Goal: Information Seeking & Learning: Learn about a topic

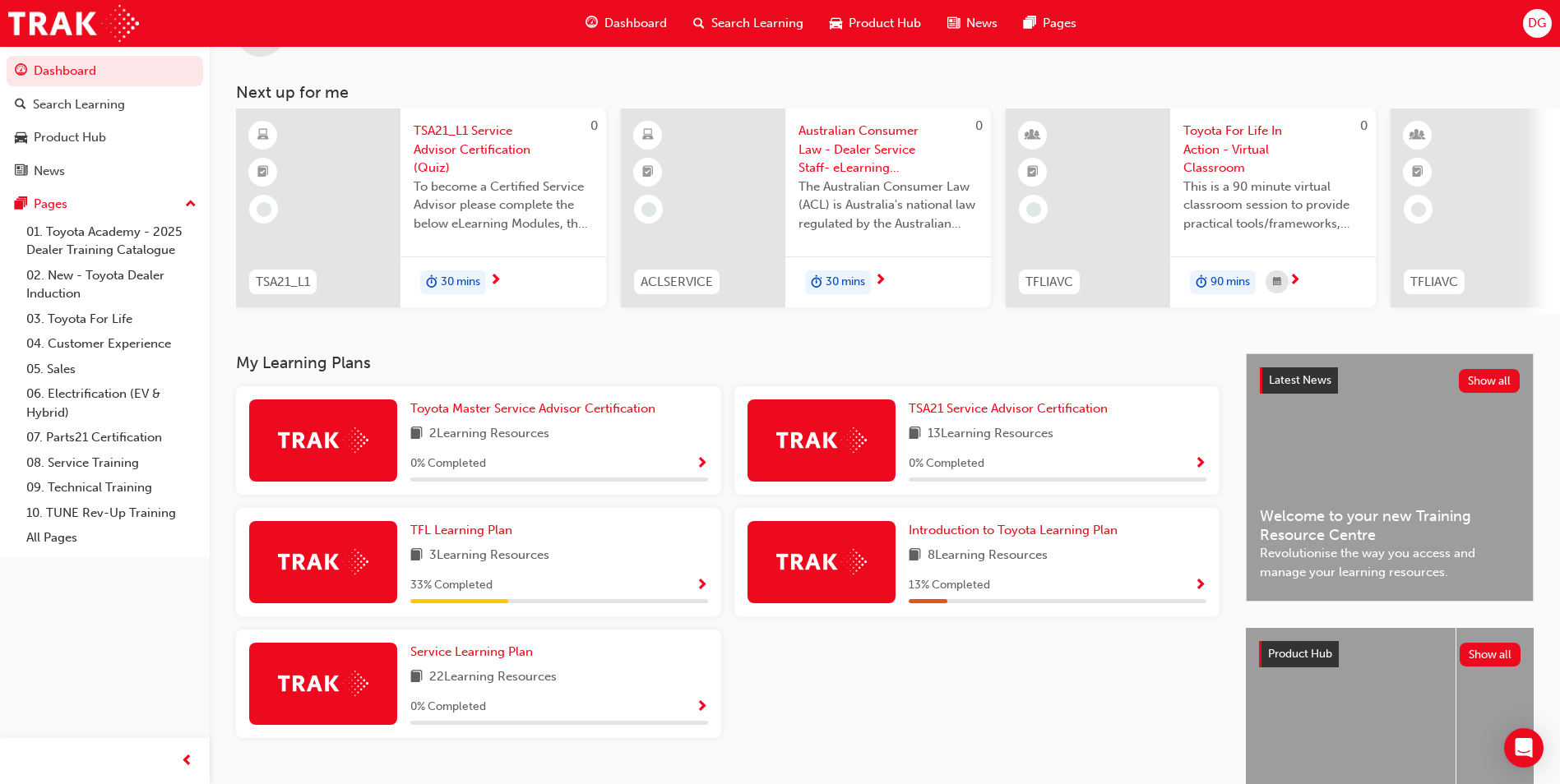
scroll to position [165, 0]
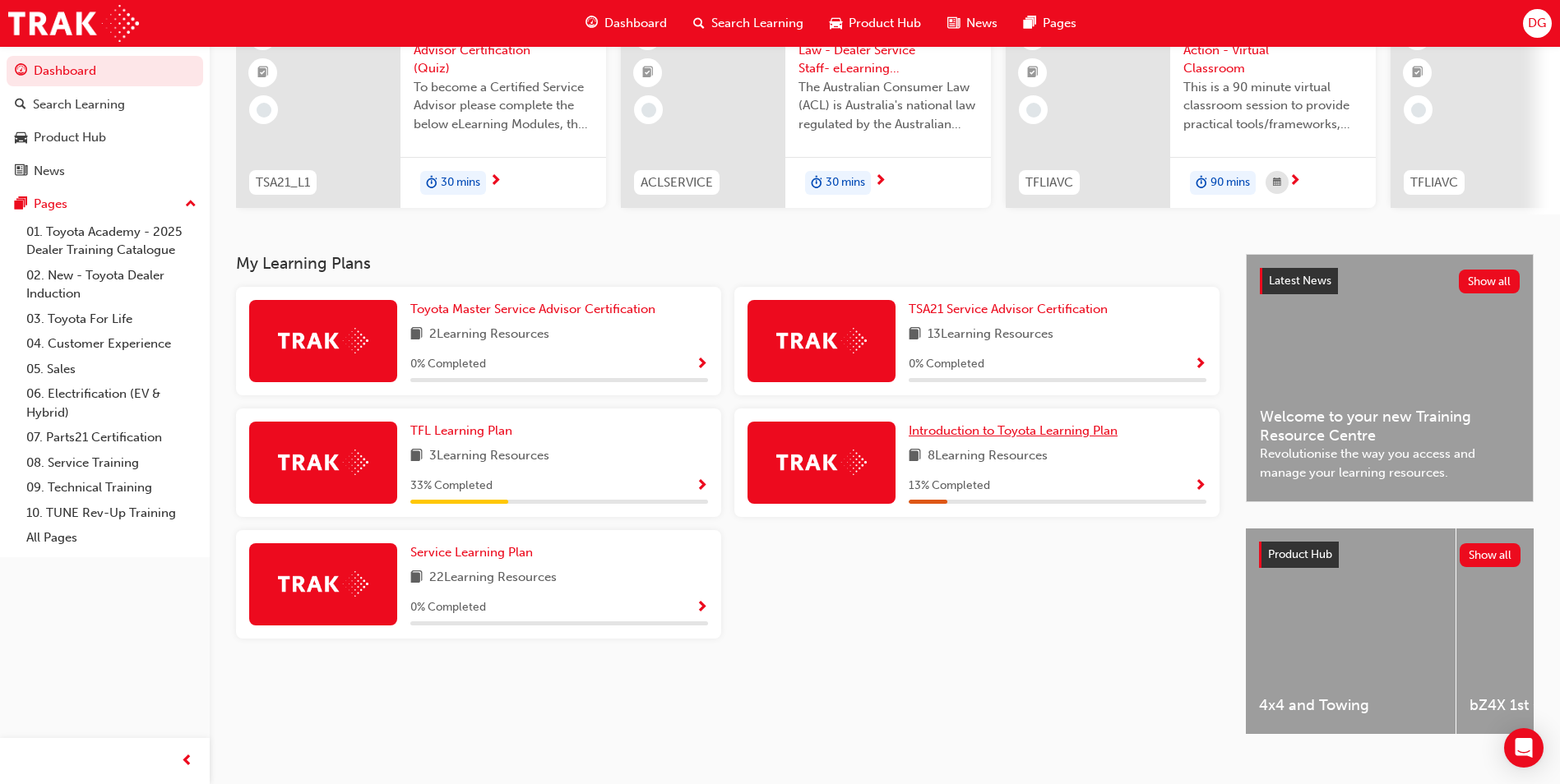
click at [1016, 438] on span "Introduction to Toyota Learning Plan" at bounding box center [1013, 430] width 209 height 15
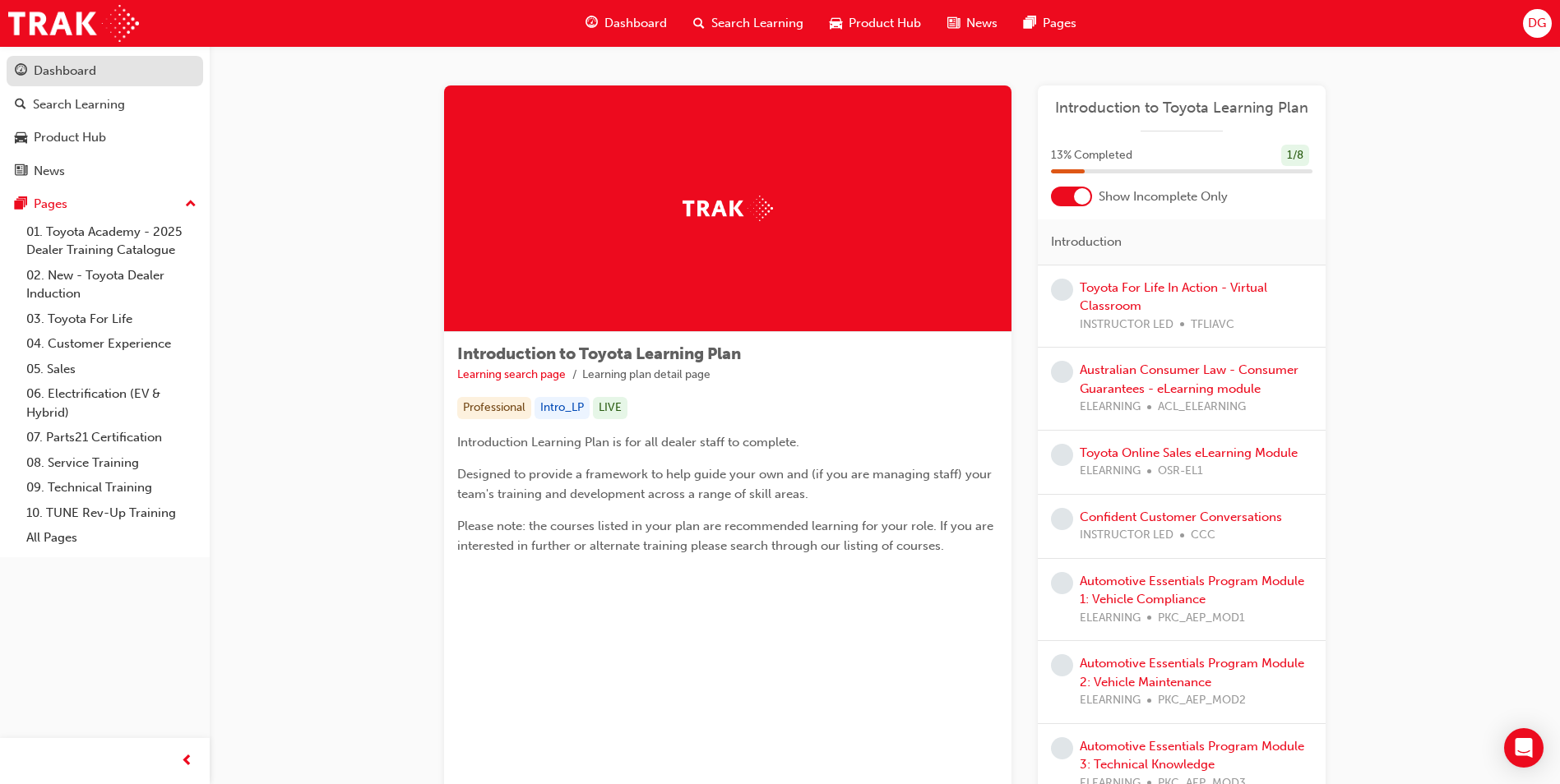
click at [44, 75] on div "Dashboard" at bounding box center [64, 71] width 62 height 19
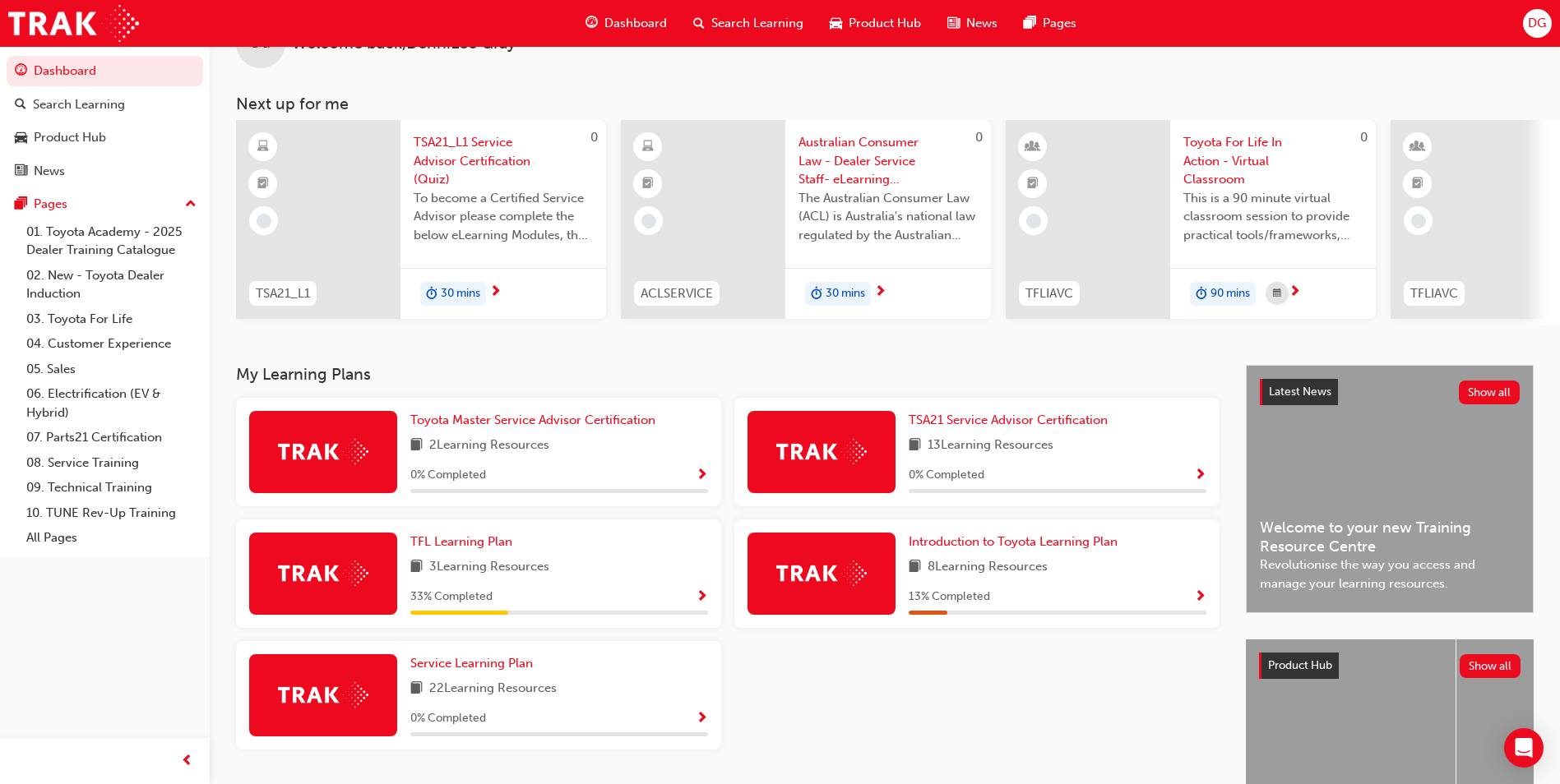
scroll to position [82, 0]
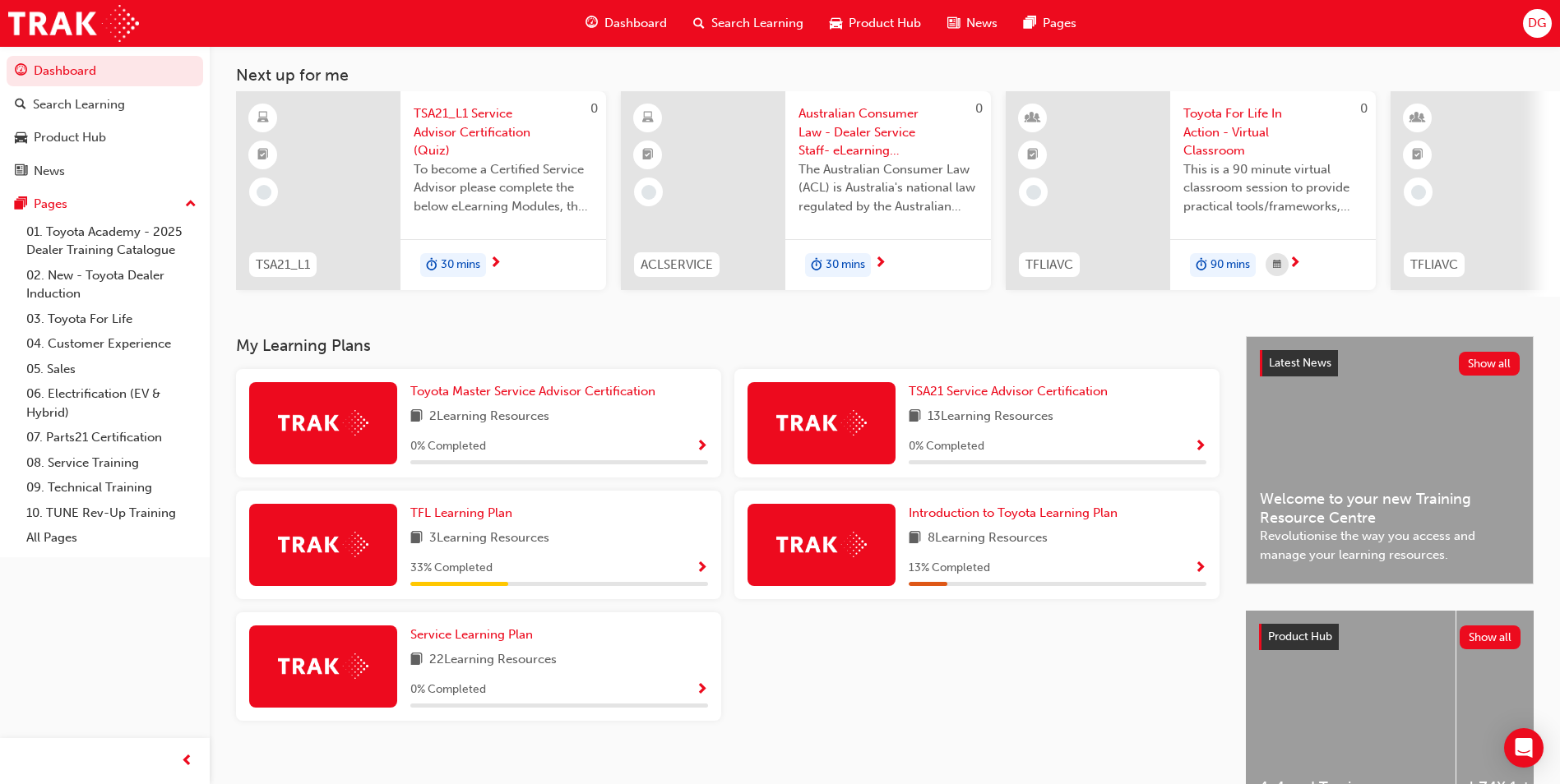
click at [746, 19] on span "Search Learning" at bounding box center [756, 24] width 92 height 19
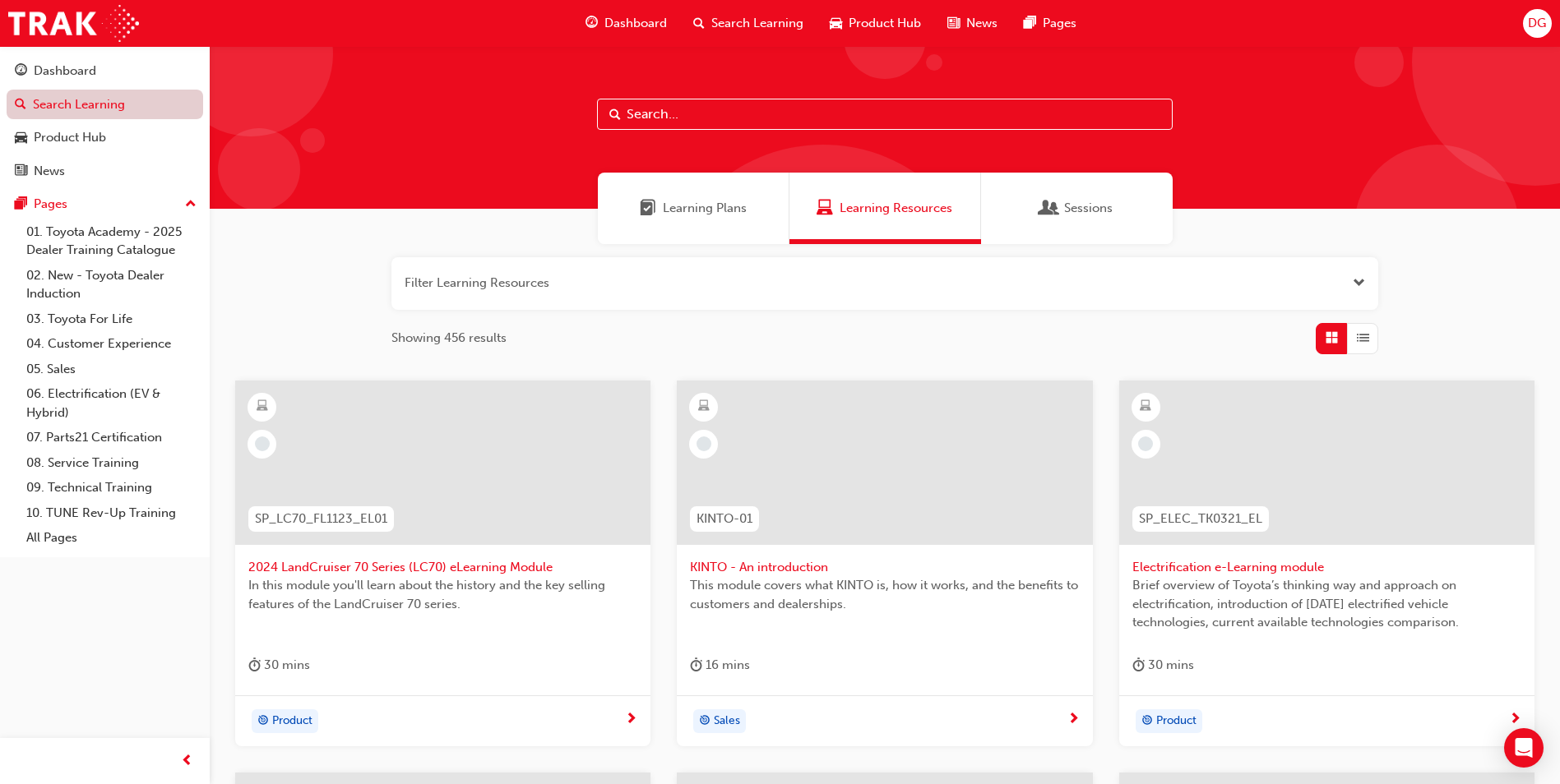
click at [61, 114] on link "Search Learning" at bounding box center [105, 104] width 196 height 31
click at [79, 73] on div "Dashboard" at bounding box center [64, 71] width 62 height 19
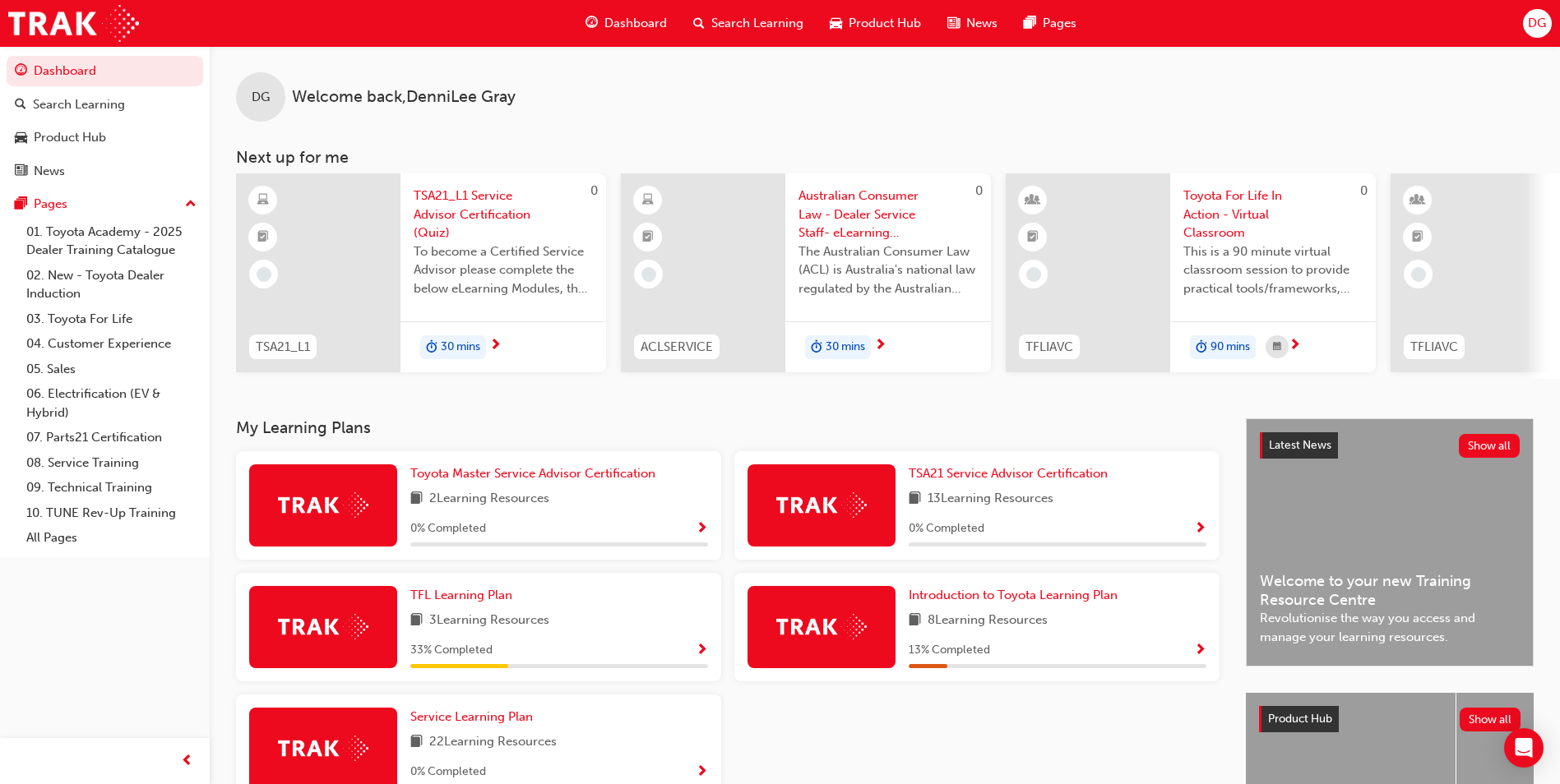
click at [704, 32] on span "search-icon" at bounding box center [698, 23] width 11 height 20
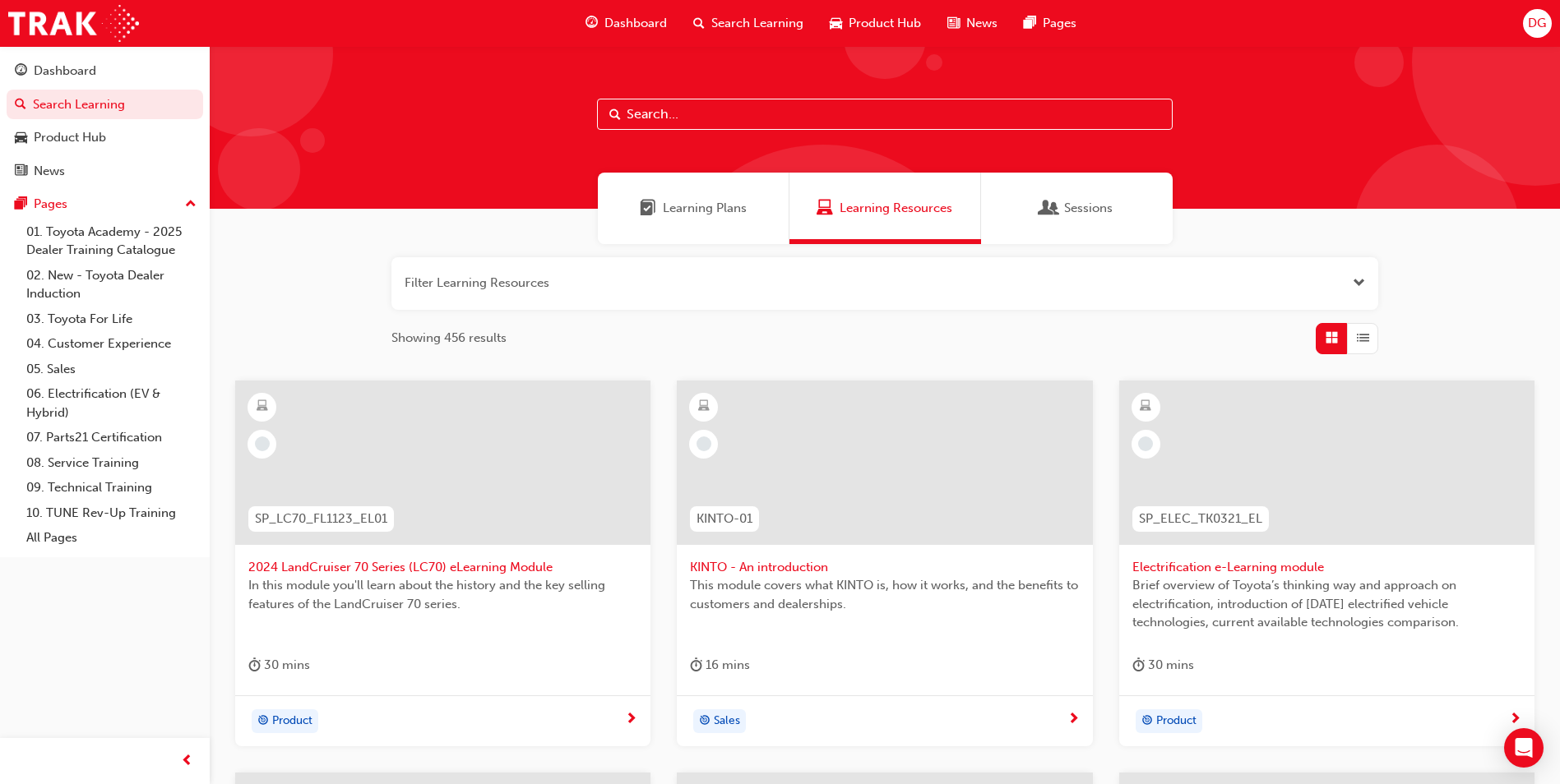
click at [691, 120] on input "text" at bounding box center [884, 115] width 576 height 32
type input "y"
type input "toyota dealer induction"
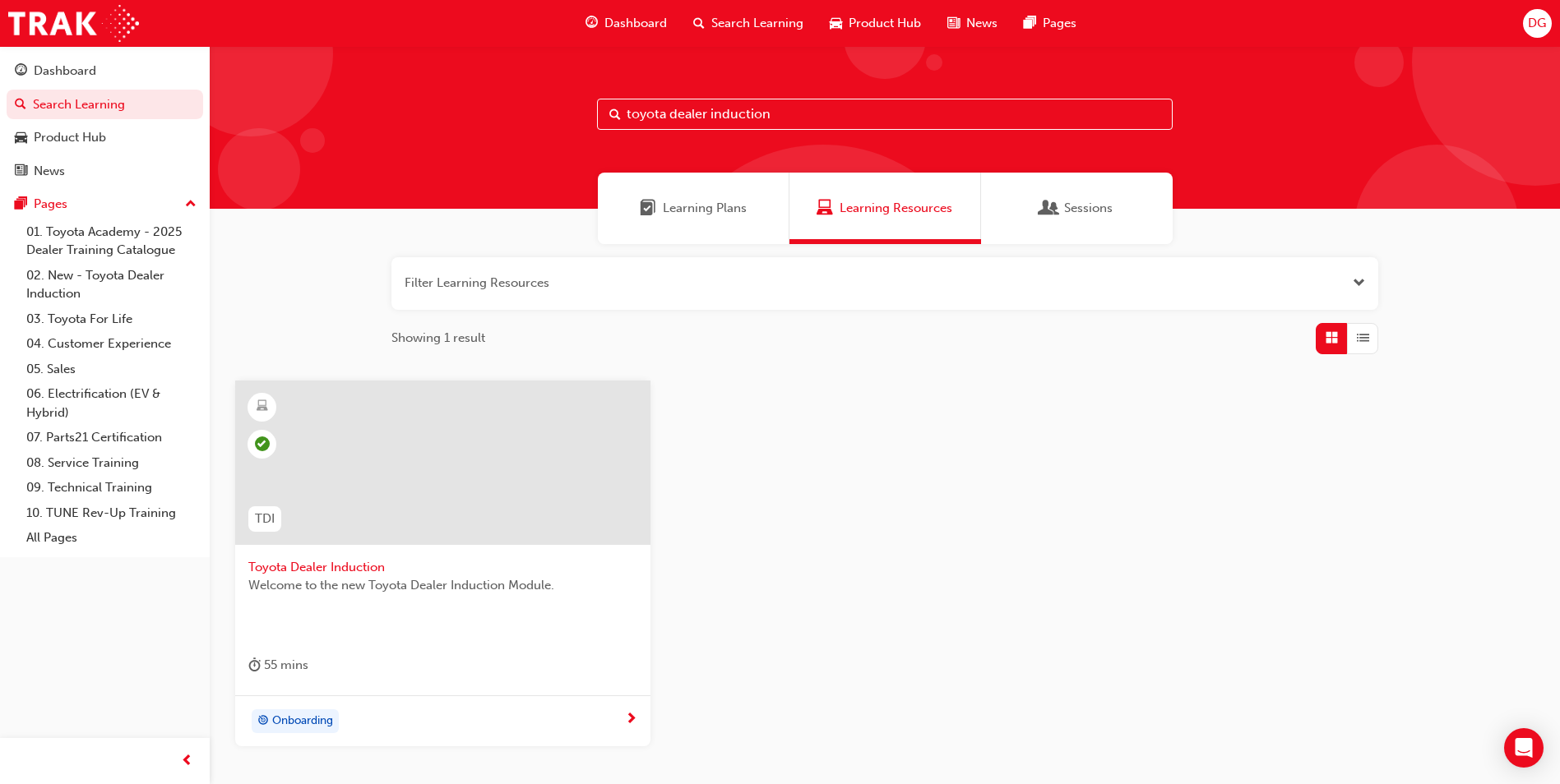
click at [381, 579] on span "Welcome to the new Toyota Dealer Induction Module." at bounding box center [443, 586] width 389 height 19
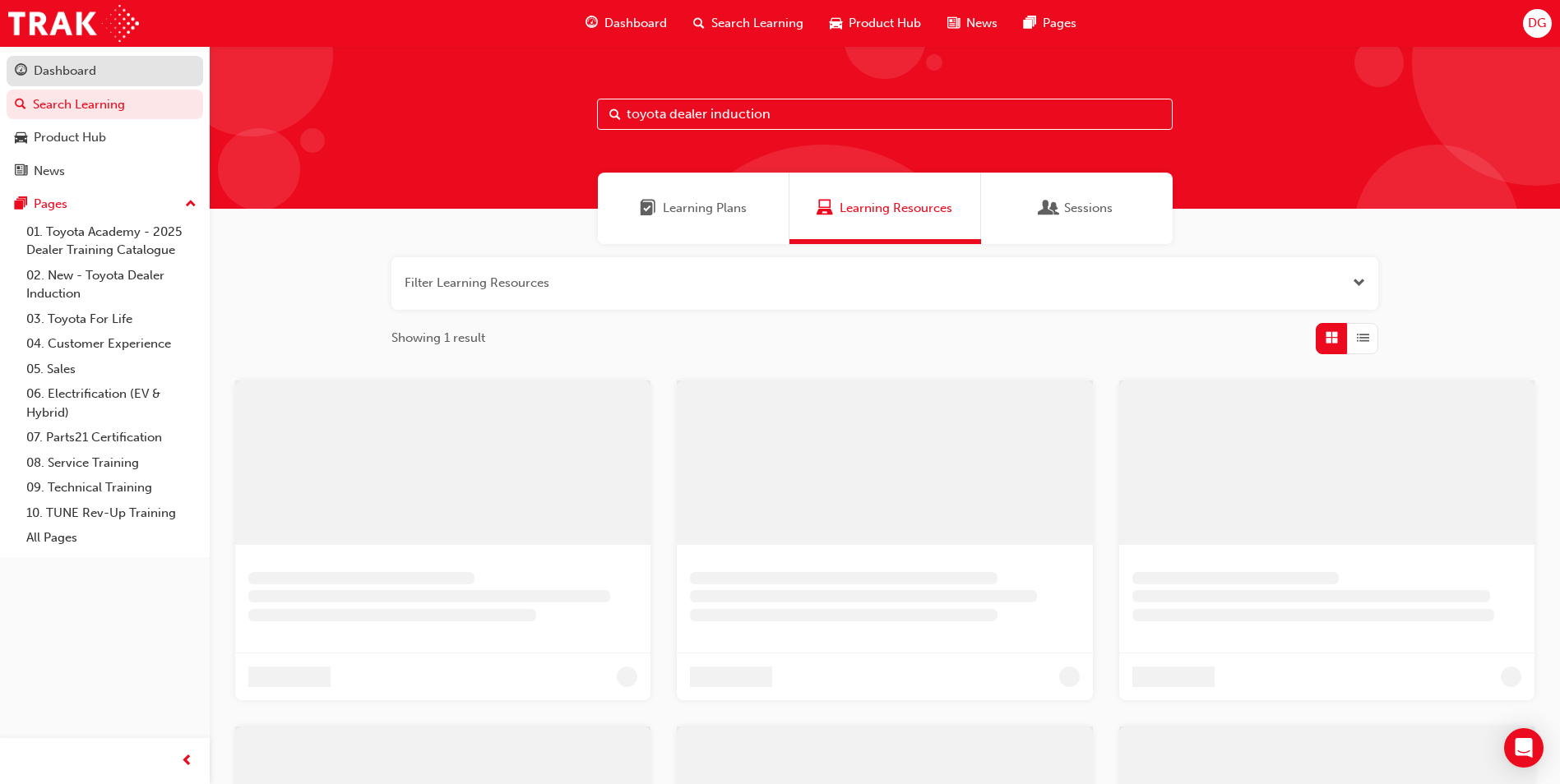
click at [53, 68] on div "Dashboard" at bounding box center [64, 71] width 62 height 19
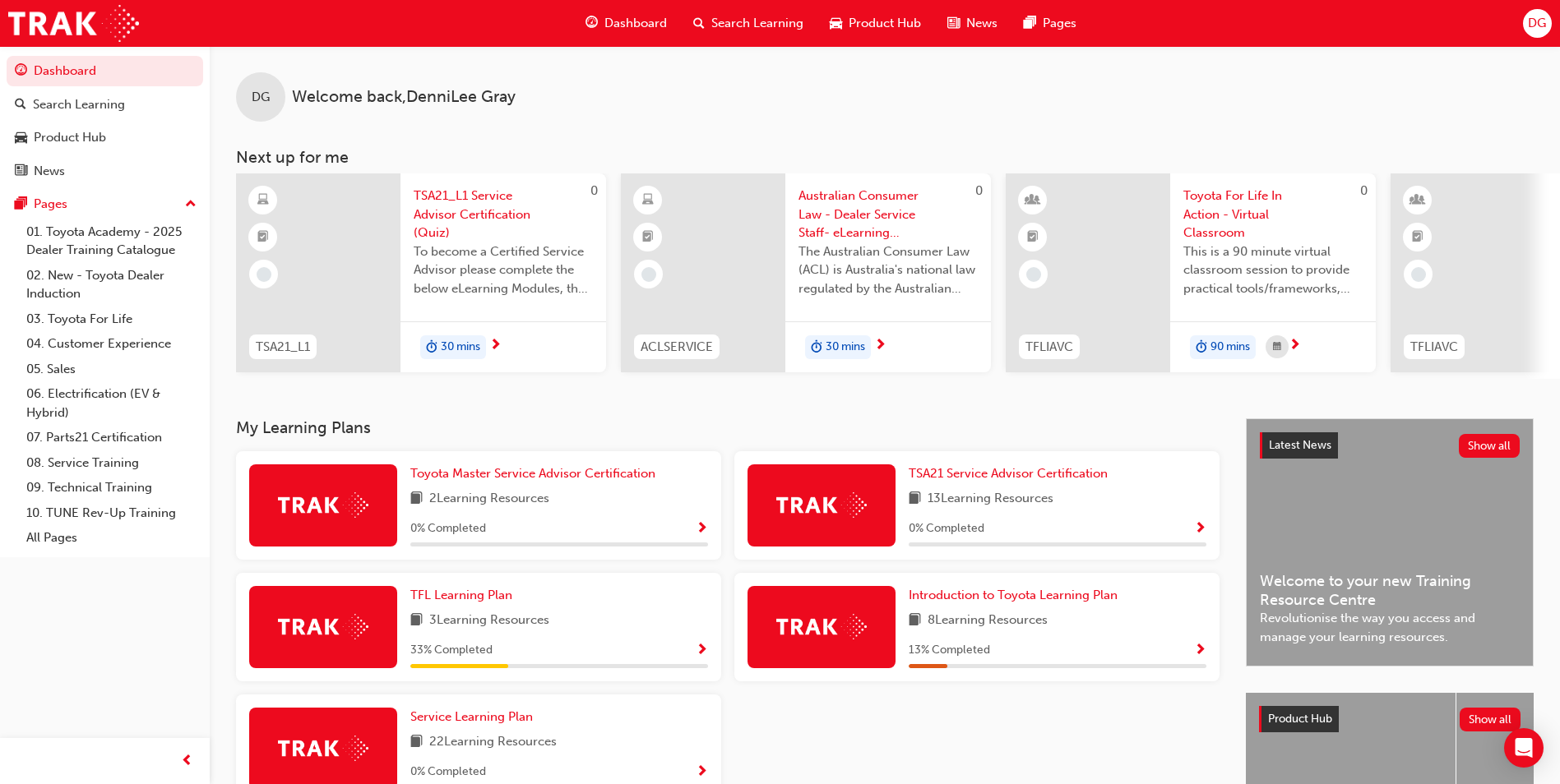
click at [886, 243] on span "The Australian Consumer Law (ACL) is Australia's national law regulated by the …" at bounding box center [888, 271] width 180 height 56
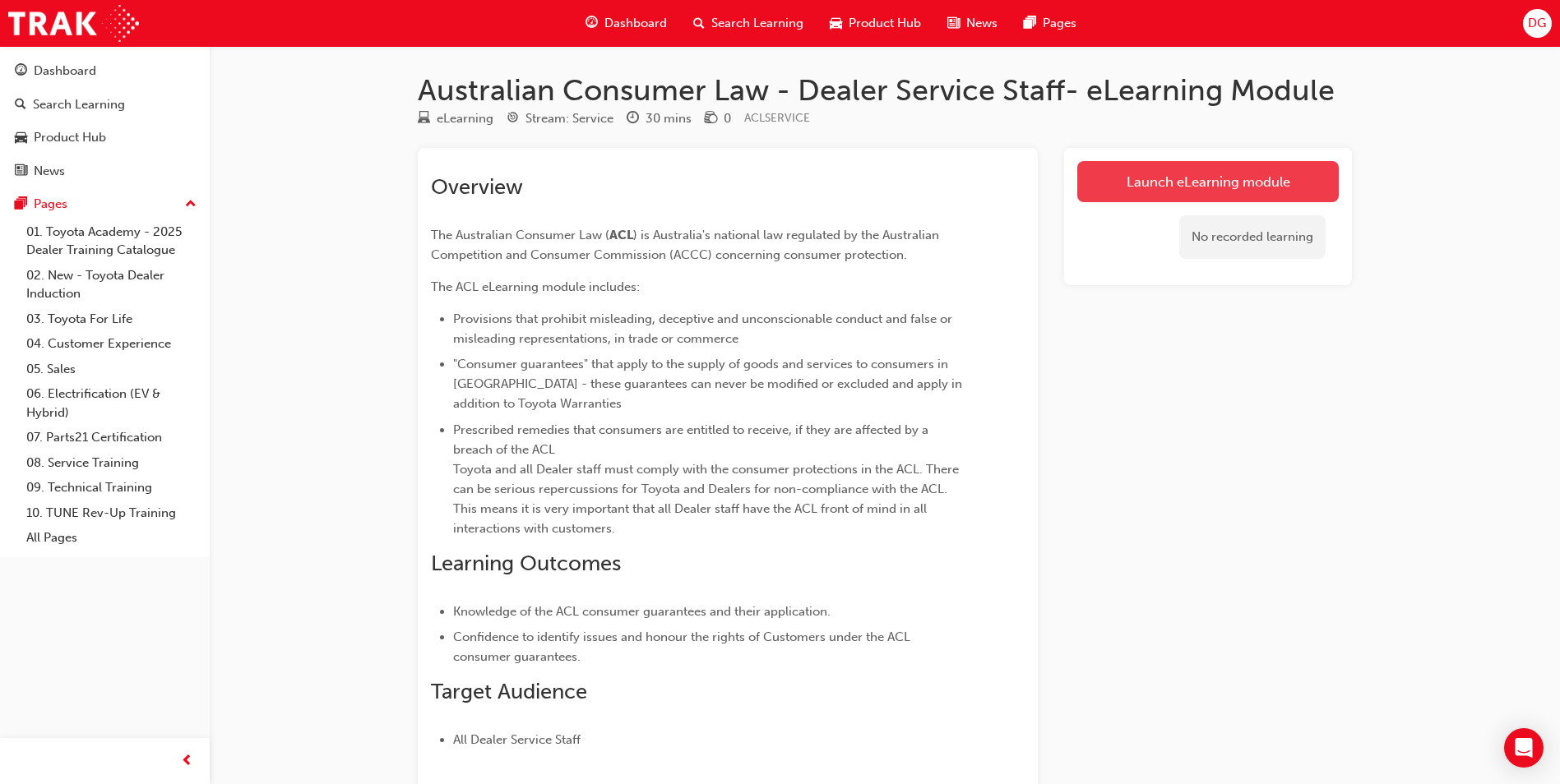
click at [1117, 193] on link "Launch eLearning module" at bounding box center [1208, 181] width 261 height 41
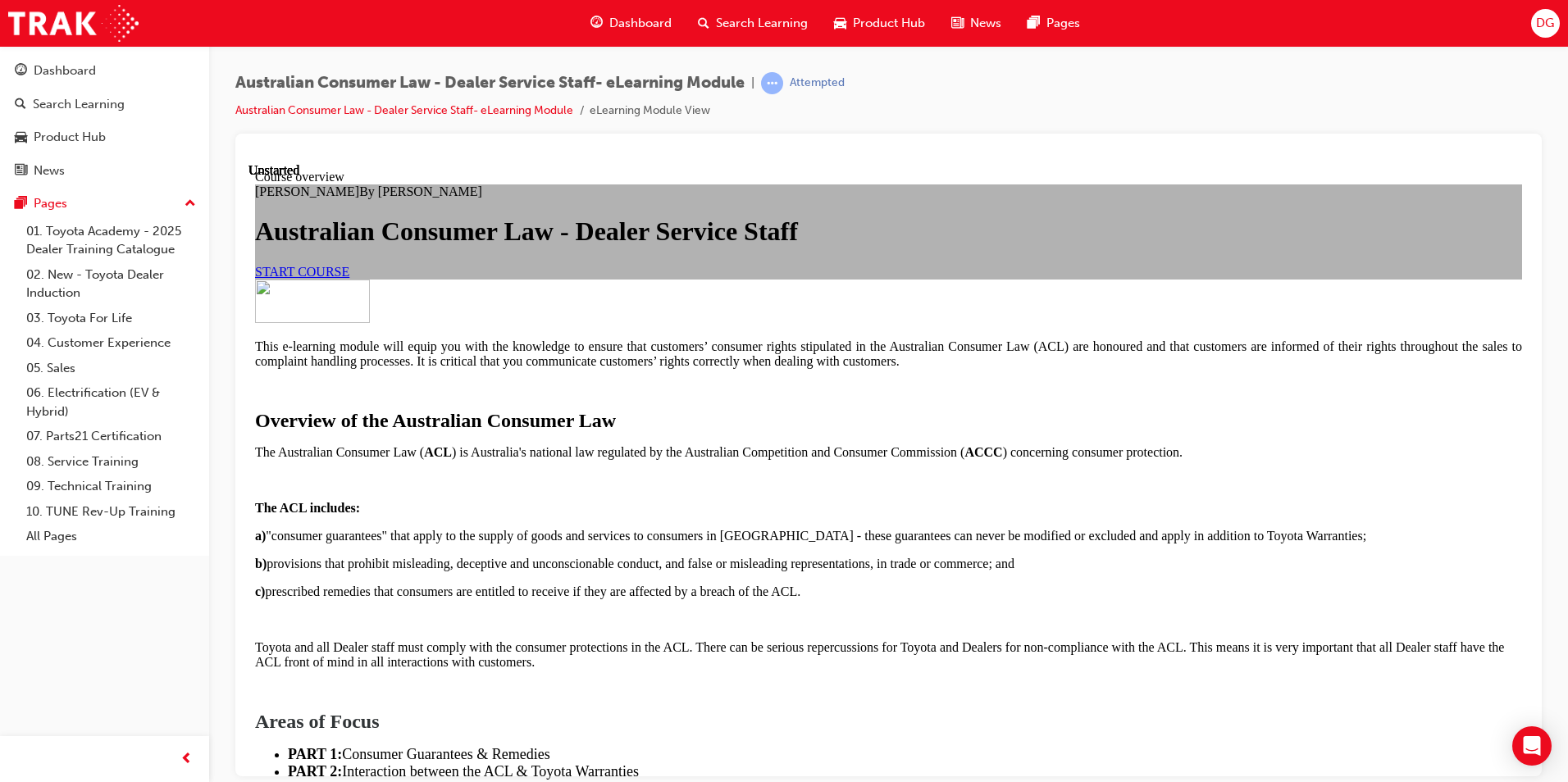
click at [350, 278] on span "START COURSE" at bounding box center [302, 271] width 94 height 14
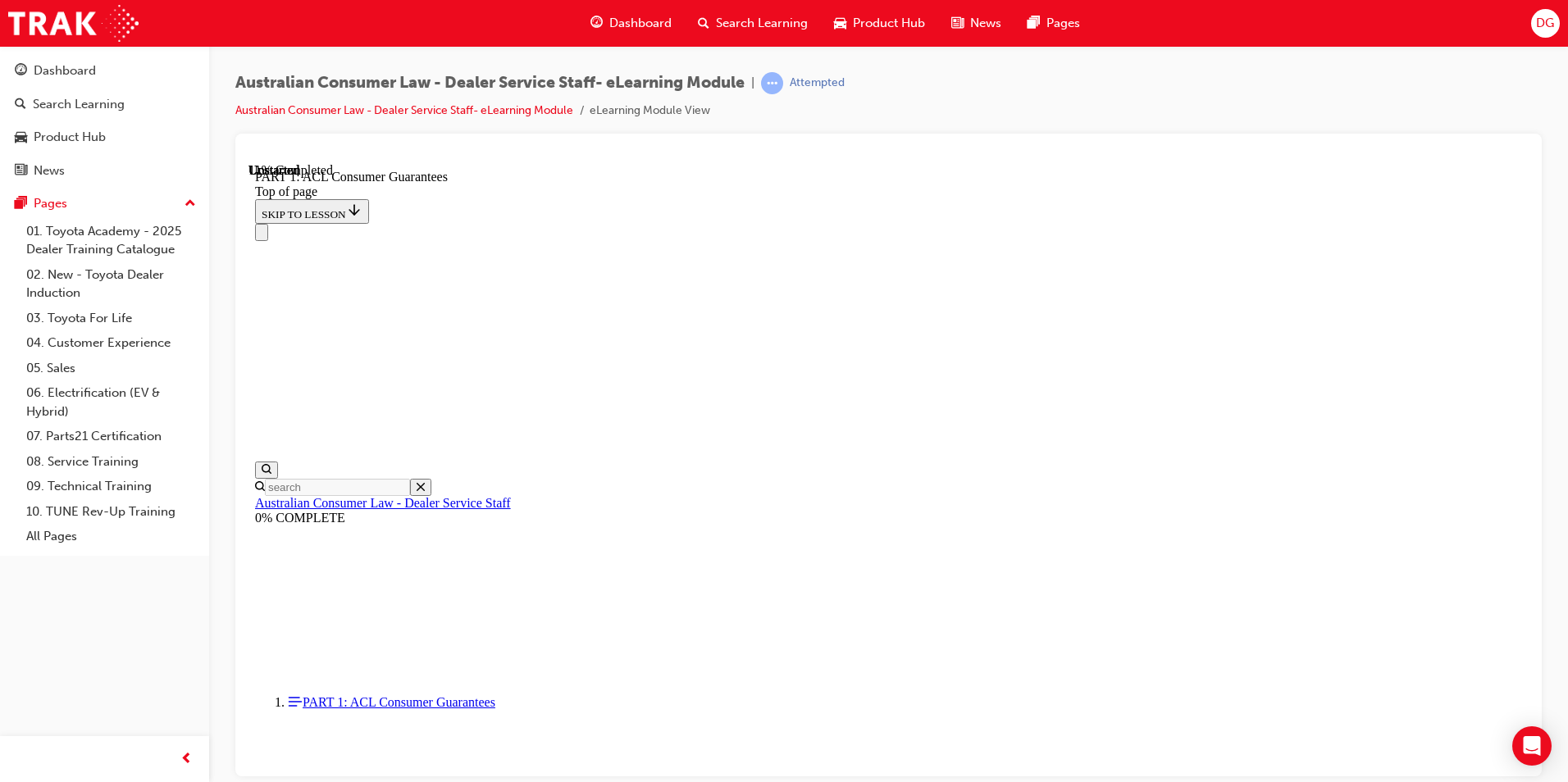
scroll to position [2592, 0]
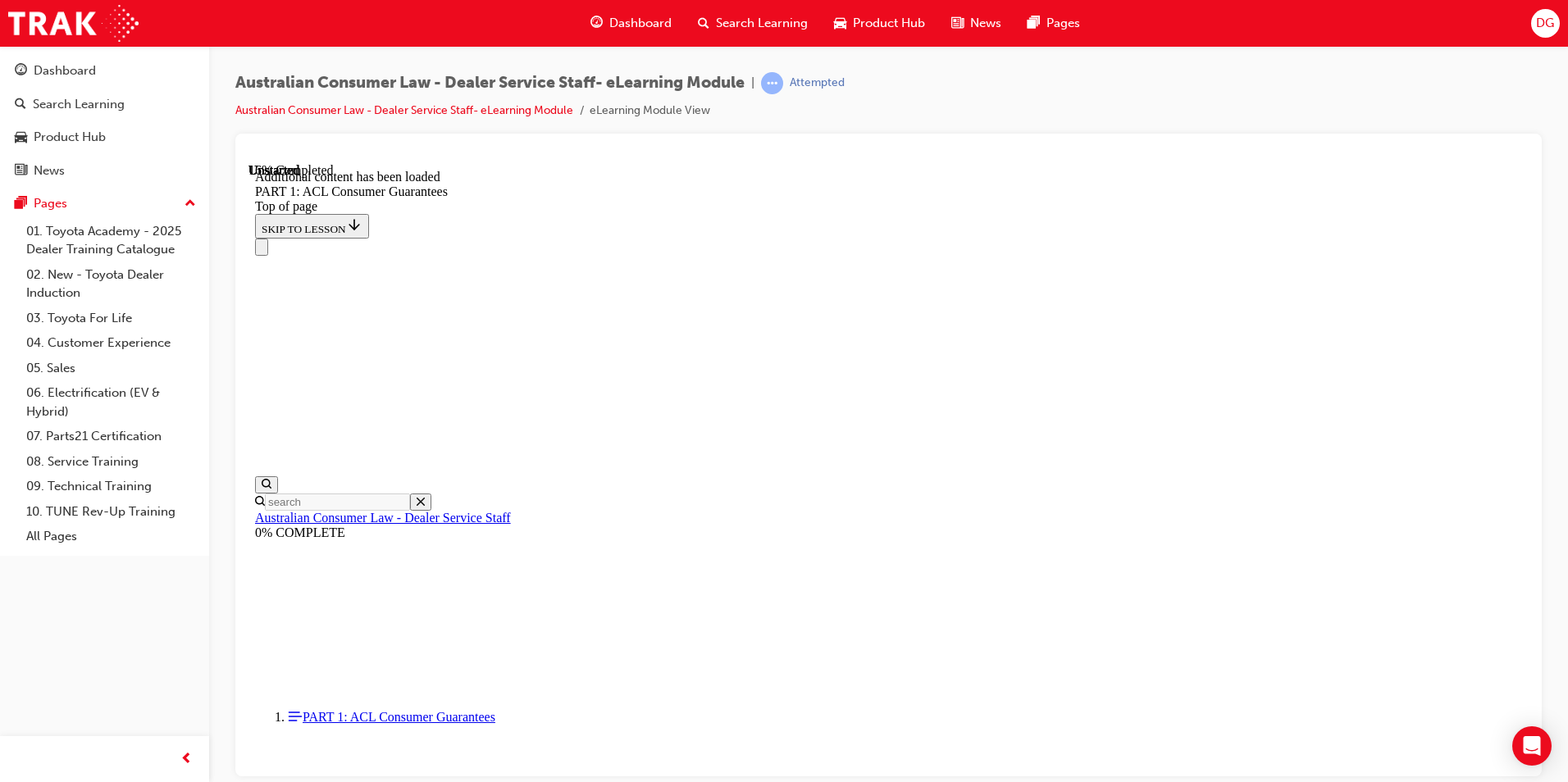
scroll to position [3131, 0]
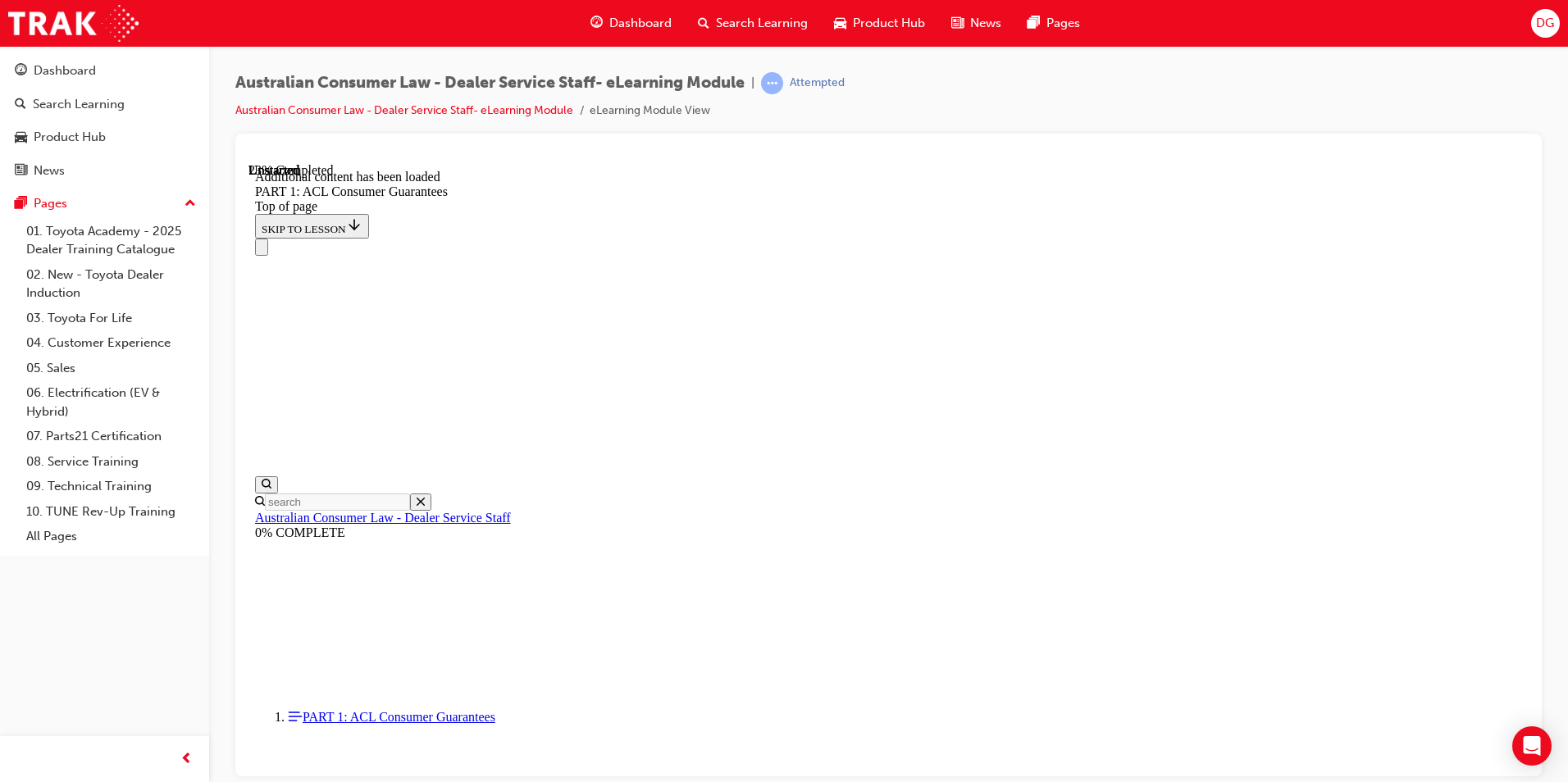
scroll to position [4148, 0]
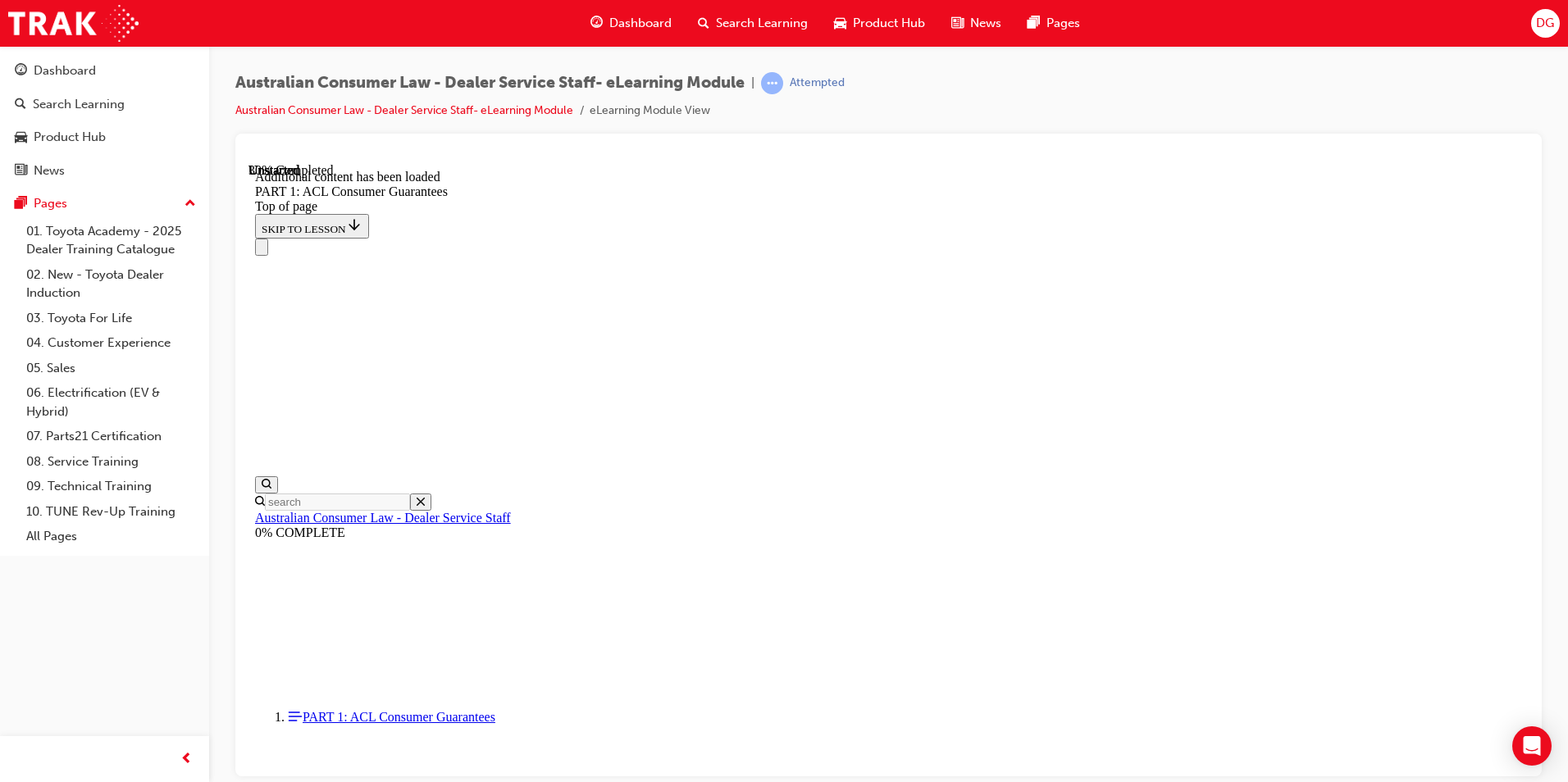
scroll to position [4483, 0]
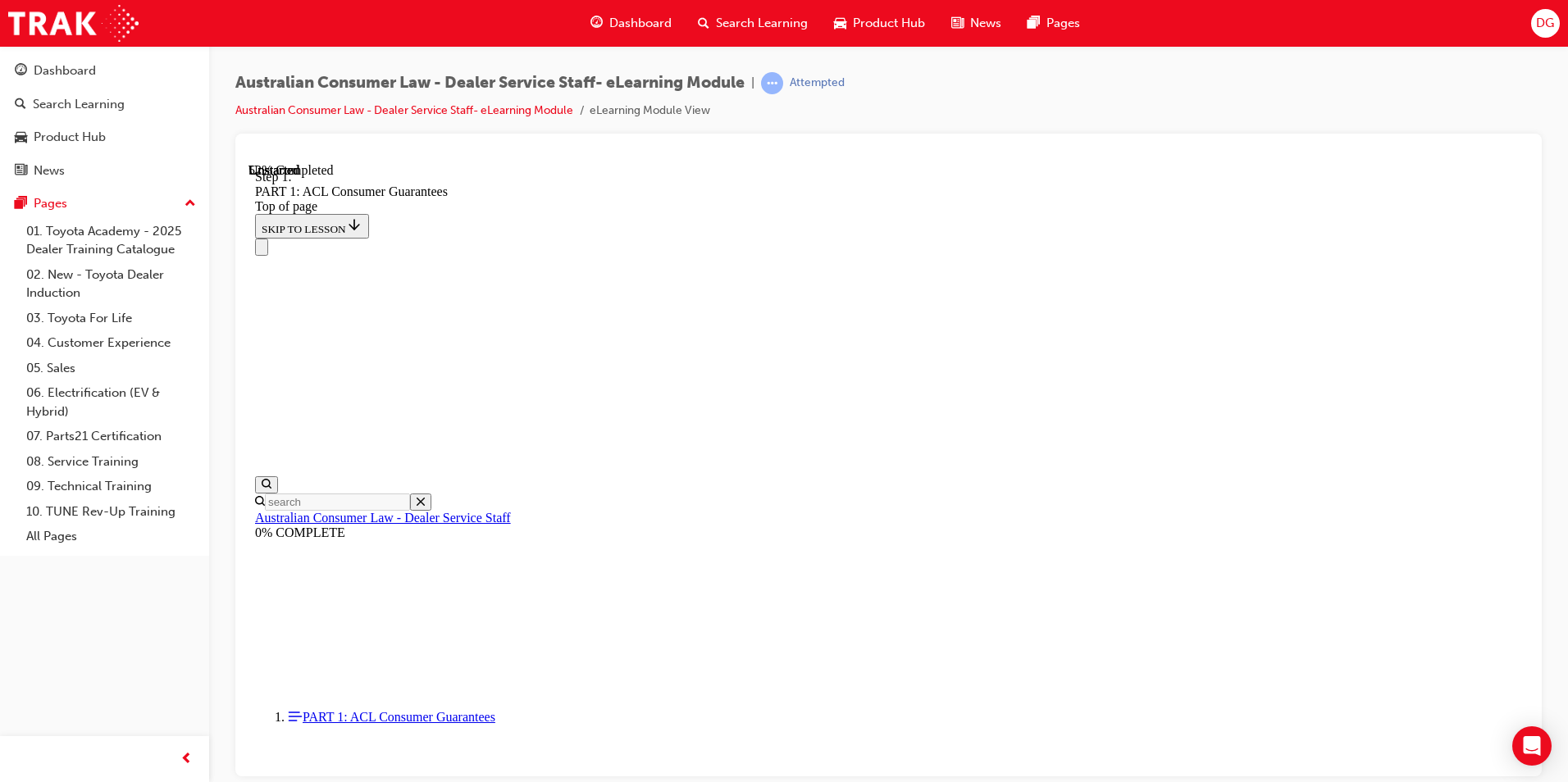
scroll to position [7341, 0]
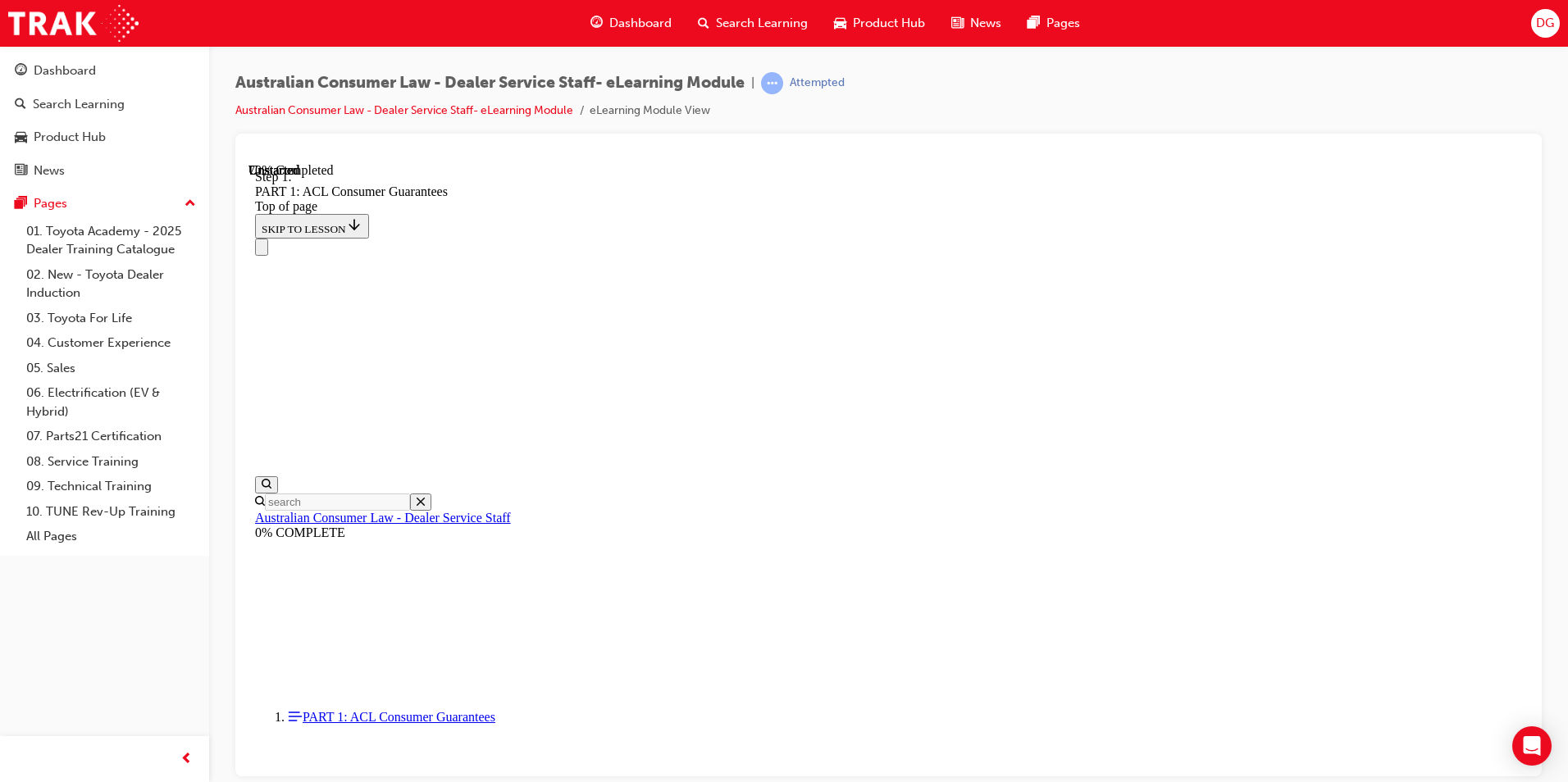
scroll to position [11112, 0]
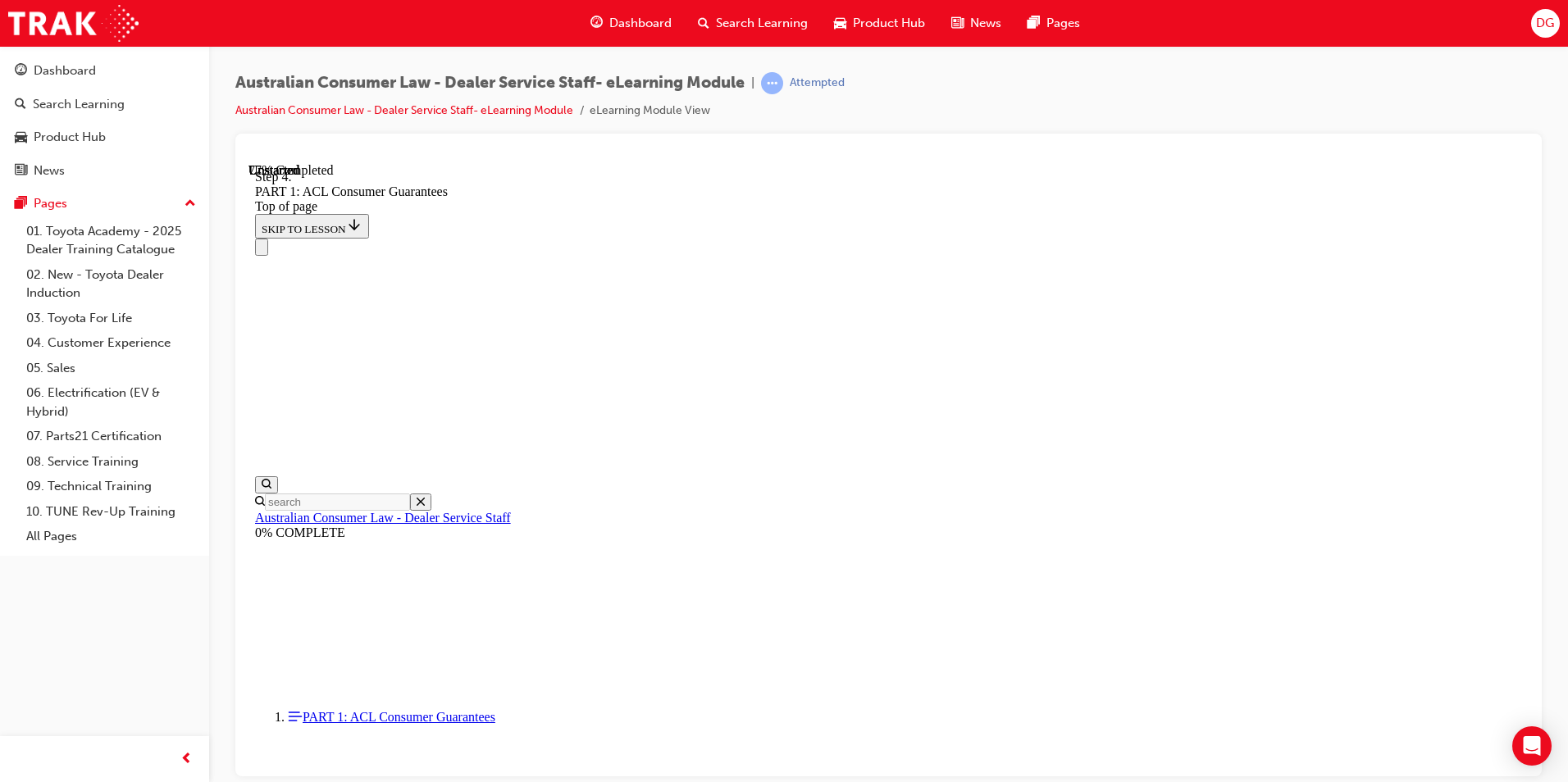
scroll to position [12468, 0]
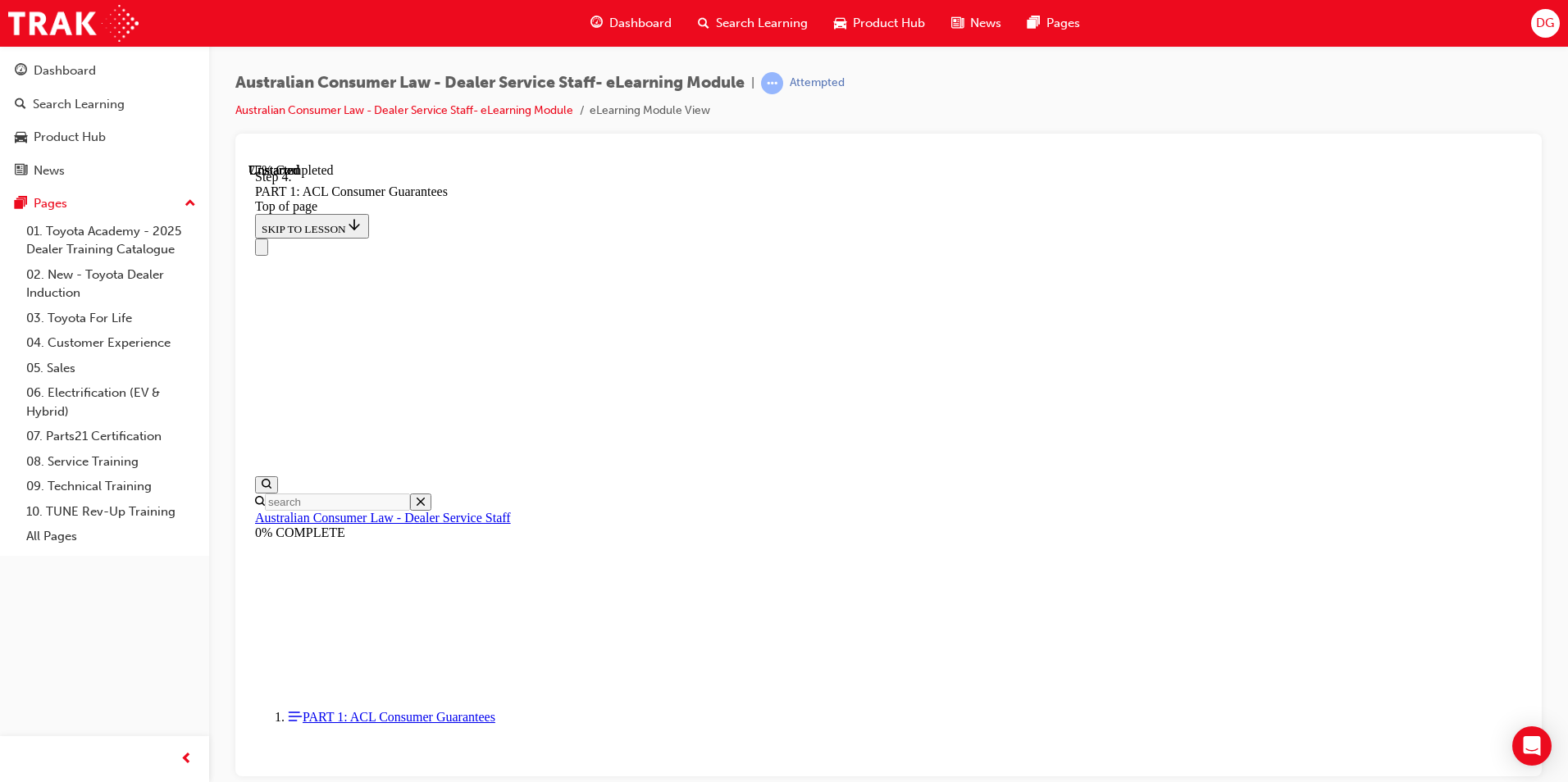
drag, startPoint x: 1356, startPoint y: 678, endPoint x: 1353, endPoint y: 662, distance: 16.3
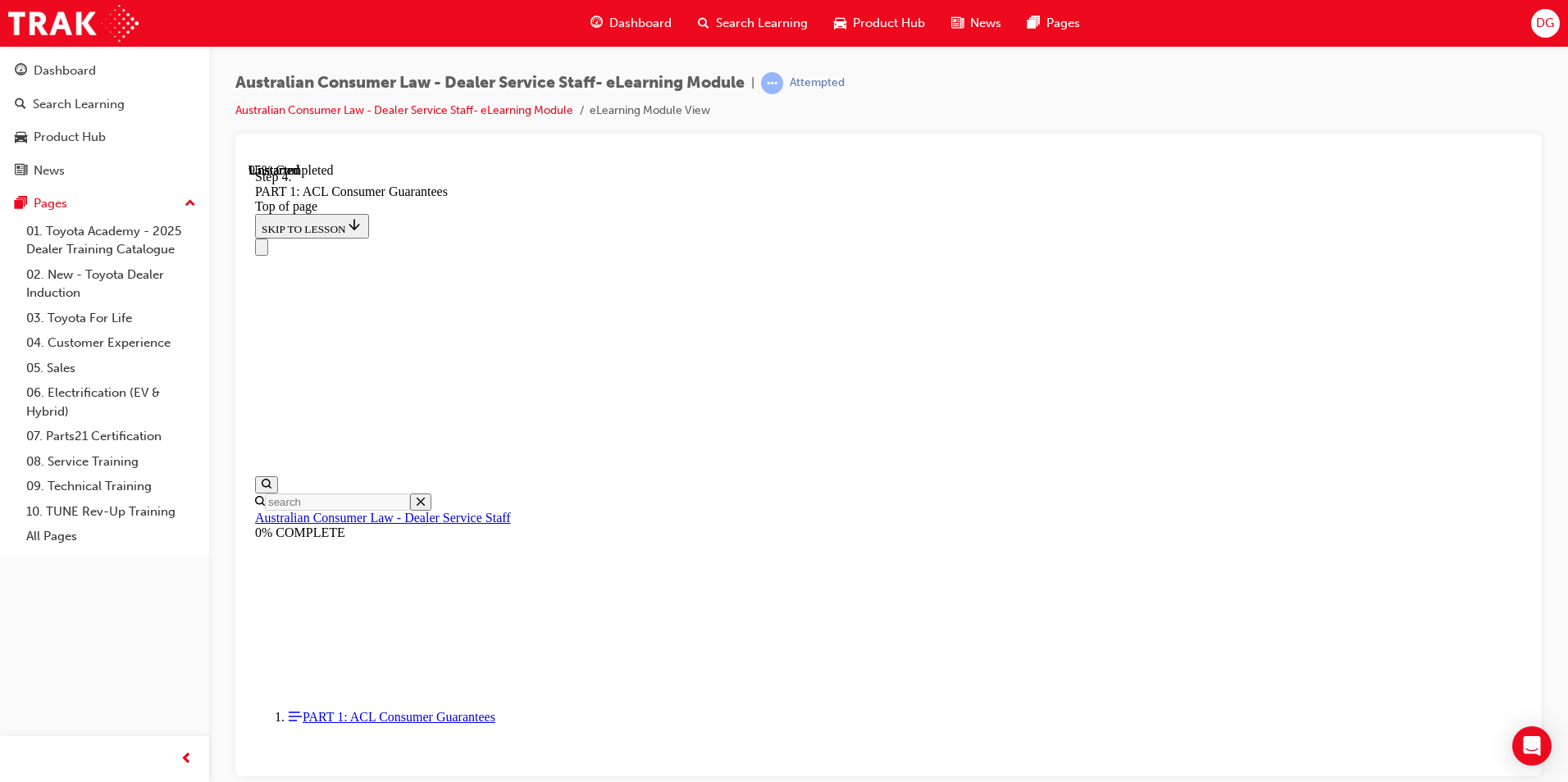
drag, startPoint x: 872, startPoint y: 454, endPoint x: 876, endPoint y: 261, distance: 193.0
drag, startPoint x: 845, startPoint y: 459, endPoint x: 883, endPoint y: 463, distance: 38.2
drag, startPoint x: 926, startPoint y: 459, endPoint x: 1174, endPoint y: 266, distance: 314.2
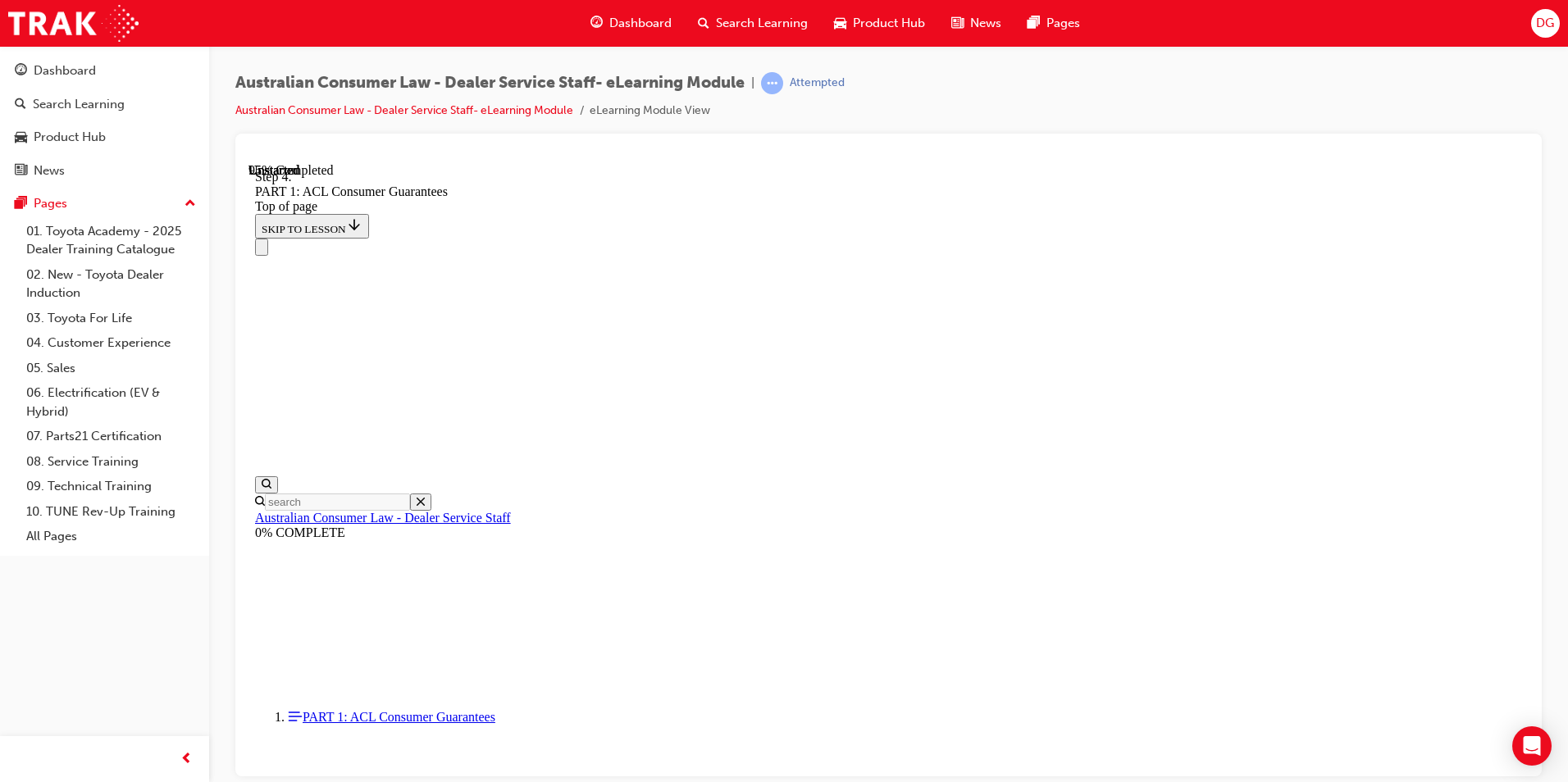
drag, startPoint x: 892, startPoint y: 463, endPoint x: 1176, endPoint y: 364, distance: 300.8
drag, startPoint x: 862, startPoint y: 640, endPoint x: 1146, endPoint y: 443, distance: 345.6
drag, startPoint x: 902, startPoint y: 642, endPoint x: 1169, endPoint y: 543, distance: 284.8
drag, startPoint x: 852, startPoint y: 655, endPoint x: 1098, endPoint y: 652, distance: 246.0
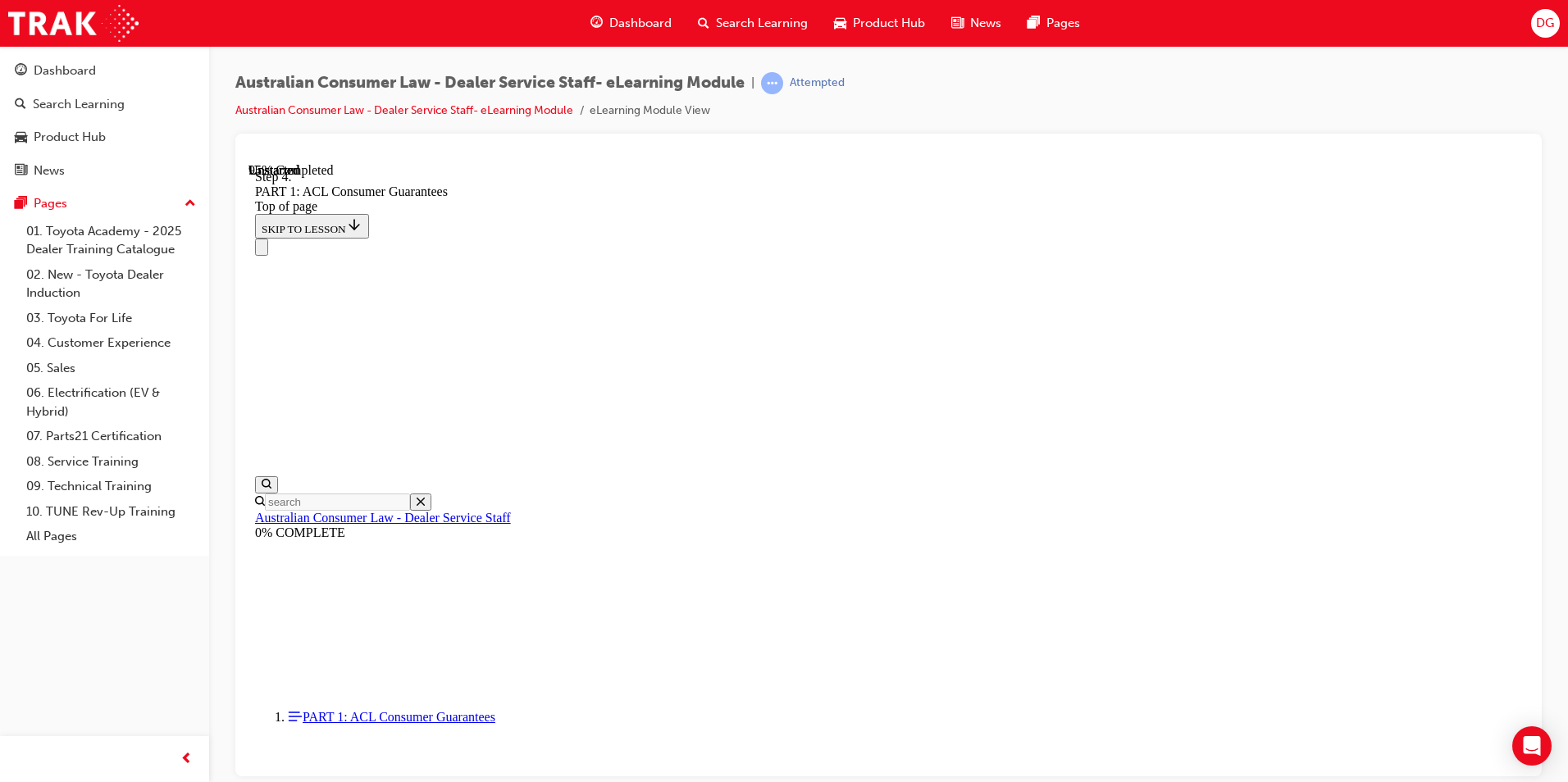
drag, startPoint x: 915, startPoint y: 632, endPoint x: 924, endPoint y: 536, distance: 96.4
drag, startPoint x: 891, startPoint y: 671, endPoint x: 969, endPoint y: 576, distance: 122.9
drag, startPoint x: 908, startPoint y: 626, endPoint x: 972, endPoint y: 531, distance: 114.5
drag, startPoint x: 918, startPoint y: 361, endPoint x: 917, endPoint y: 257, distance: 104.0
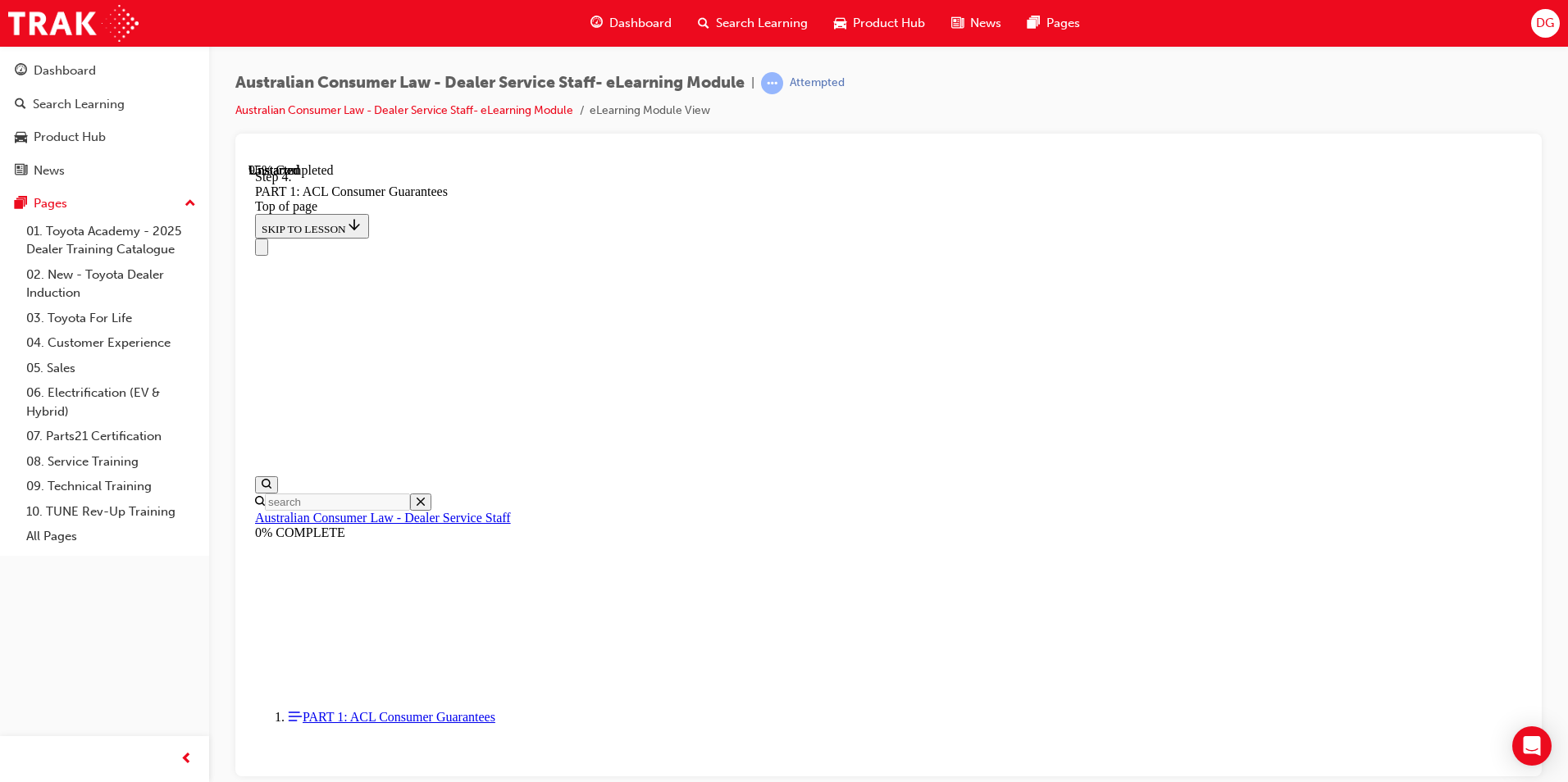
scroll to position [17340, 0]
drag, startPoint x: 852, startPoint y: 337, endPoint x: 799, endPoint y: 382, distance: 69.5
drag, startPoint x: 891, startPoint y: 417, endPoint x: 946, endPoint y: 314, distance: 116.8
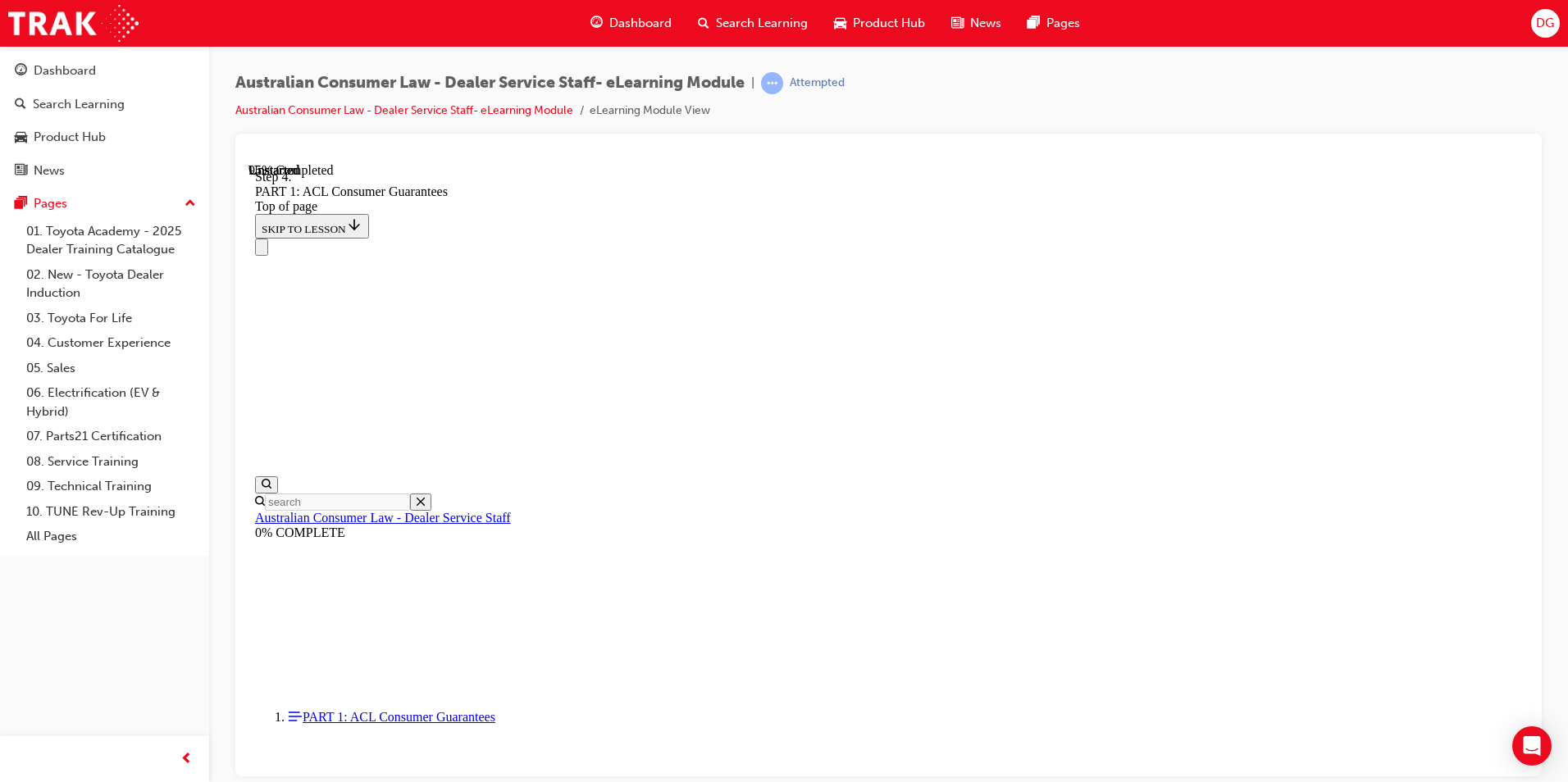
drag, startPoint x: 961, startPoint y: 528, endPoint x: 958, endPoint y: 425, distance: 103.0
drag, startPoint x: 933, startPoint y: 622, endPoint x: 1224, endPoint y: 436, distance: 345.4
drag, startPoint x: 905, startPoint y: 329, endPoint x: 964, endPoint y: 225, distance: 119.6
drag, startPoint x: 928, startPoint y: 509, endPoint x: 966, endPoint y: 298, distance: 214.4
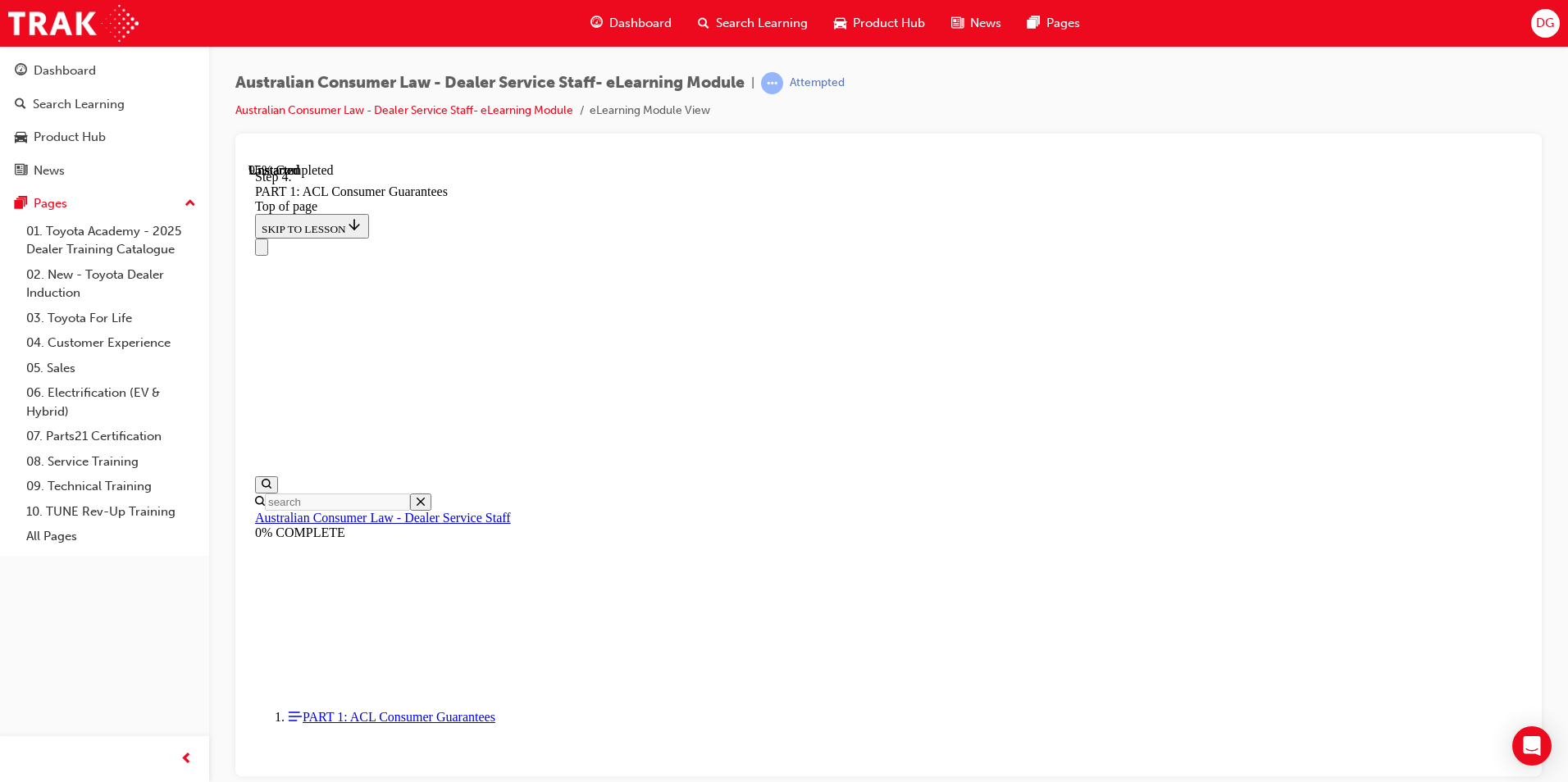
drag, startPoint x: 898, startPoint y: 626, endPoint x: 939, endPoint y: 417, distance: 213.0
drag, startPoint x: 850, startPoint y: 518, endPoint x: 1133, endPoint y: 320, distance: 345.4
drag, startPoint x: 905, startPoint y: 624, endPoint x: 1238, endPoint y: 525, distance: 347.4
drag, startPoint x: 926, startPoint y: 631, endPoint x: 1075, endPoint y: 621, distance: 149.3
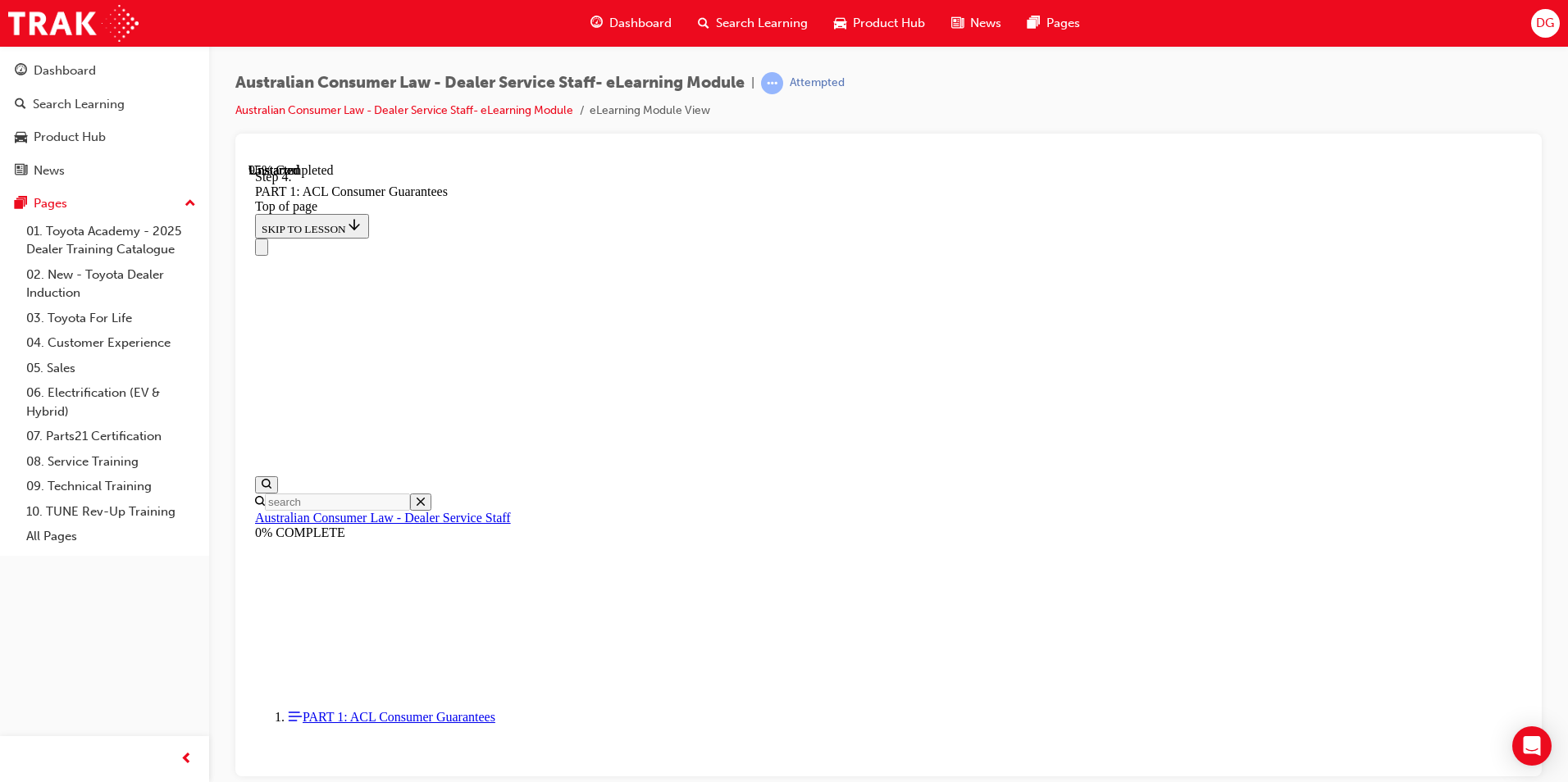
drag, startPoint x: 911, startPoint y: 511, endPoint x: 1148, endPoint y: 602, distance: 253.9
drag, startPoint x: 921, startPoint y: 606, endPoint x: 1141, endPoint y: 509, distance: 240.4
drag, startPoint x: 843, startPoint y: 628, endPoint x: 1159, endPoint y: 430, distance: 372.9
drag, startPoint x: 905, startPoint y: 616, endPoint x: 1233, endPoint y: 519, distance: 342.0
drag, startPoint x: 911, startPoint y: 633, endPoint x: 908, endPoint y: 623, distance: 10.4
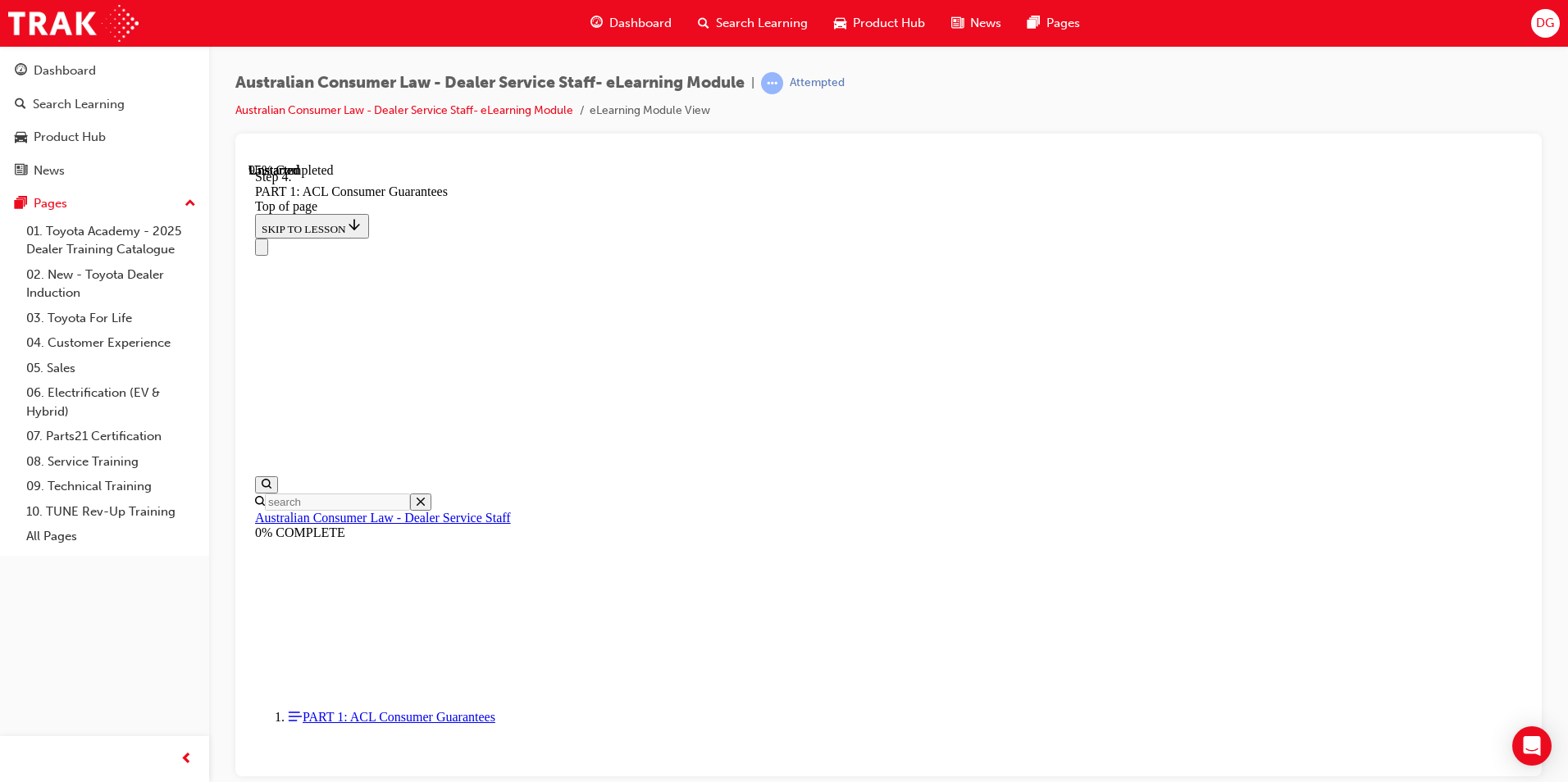
drag, startPoint x: 896, startPoint y: 637, endPoint x: 1190, endPoint y: 548, distance: 307.2
drag, startPoint x: 805, startPoint y: 626, endPoint x: 1117, endPoint y: 624, distance: 312.0
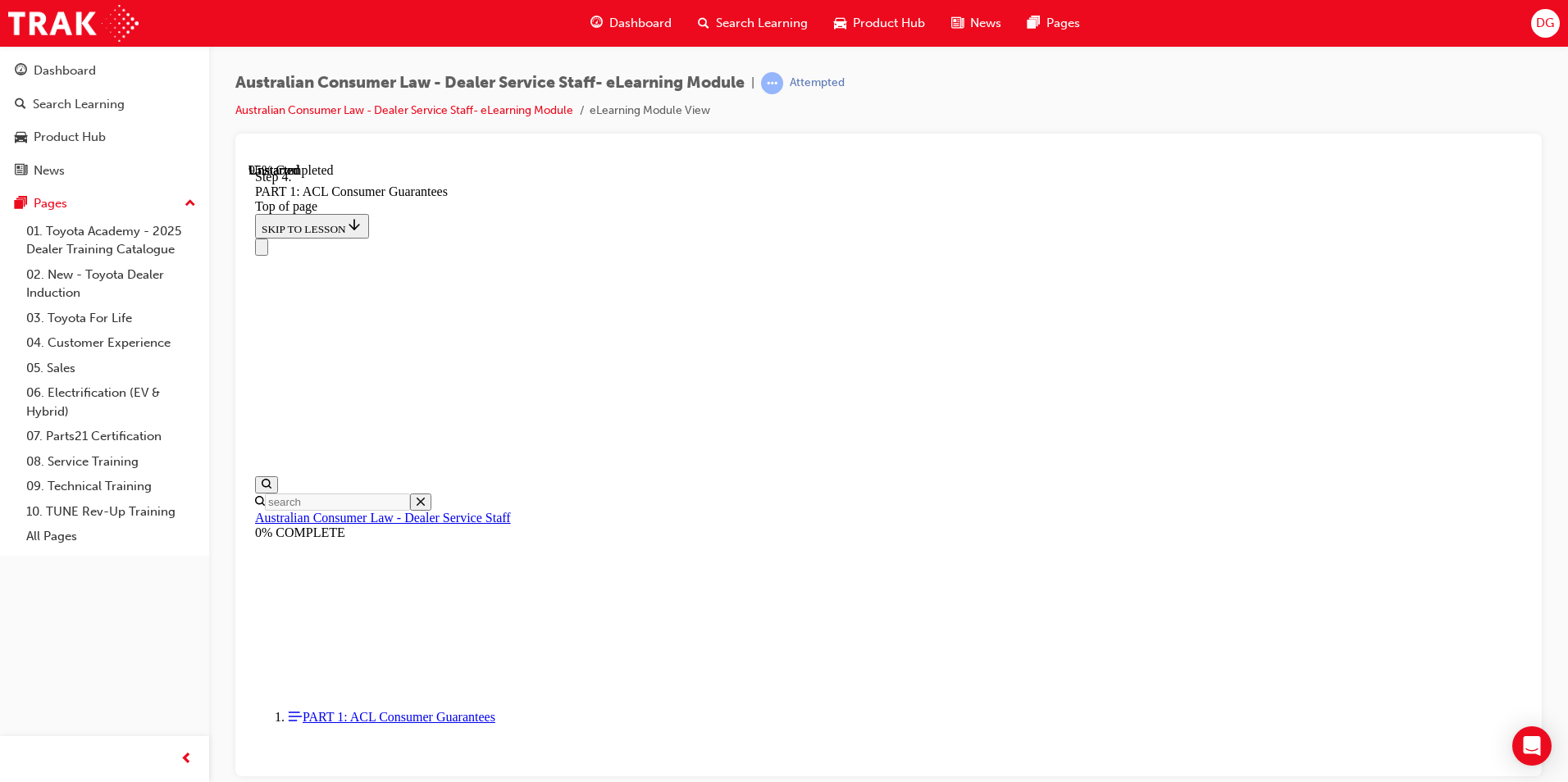
scroll to position [17425, 0]
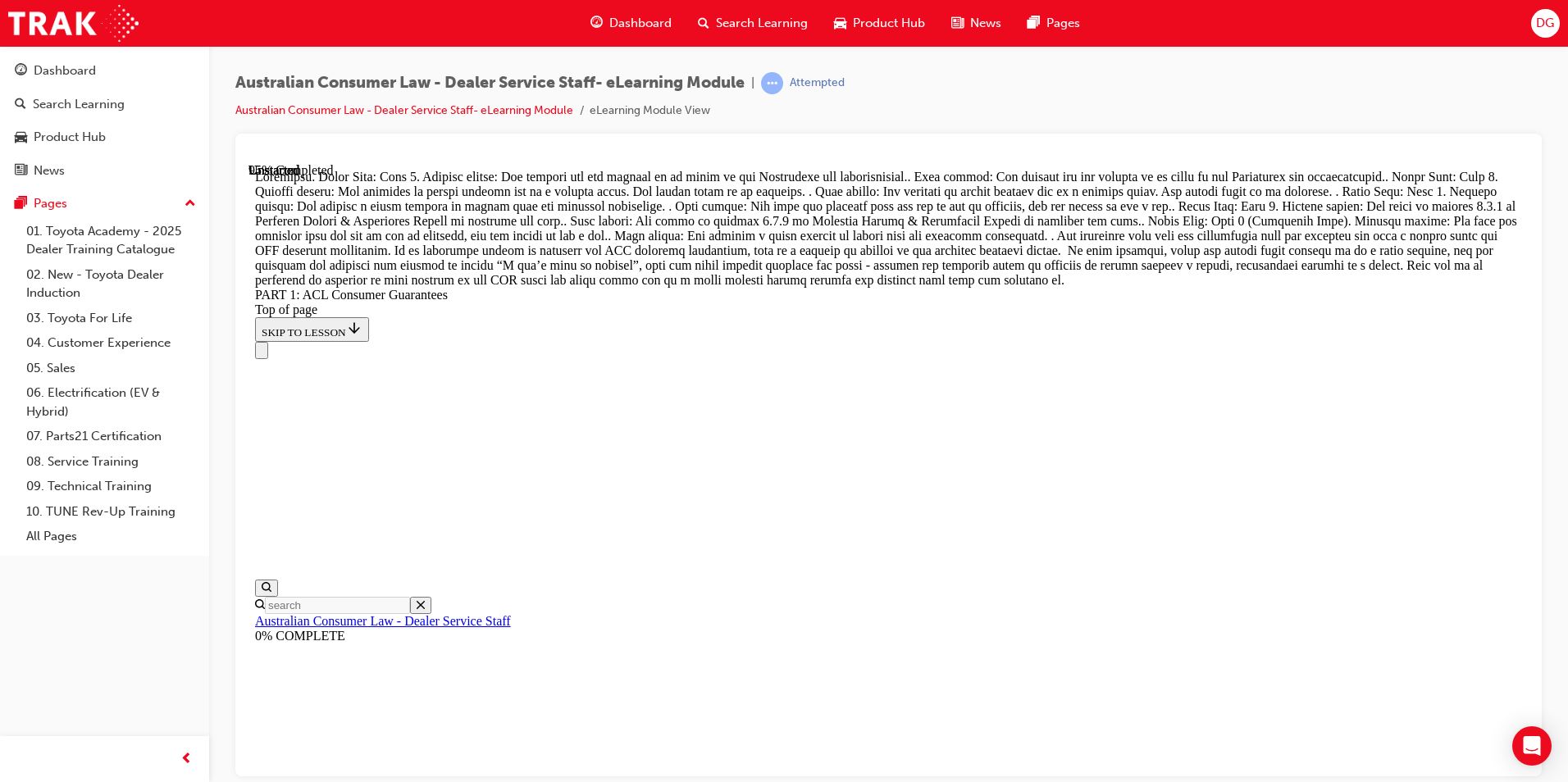
drag, startPoint x: 840, startPoint y: 403, endPoint x: 1145, endPoint y: 309, distance: 319.2
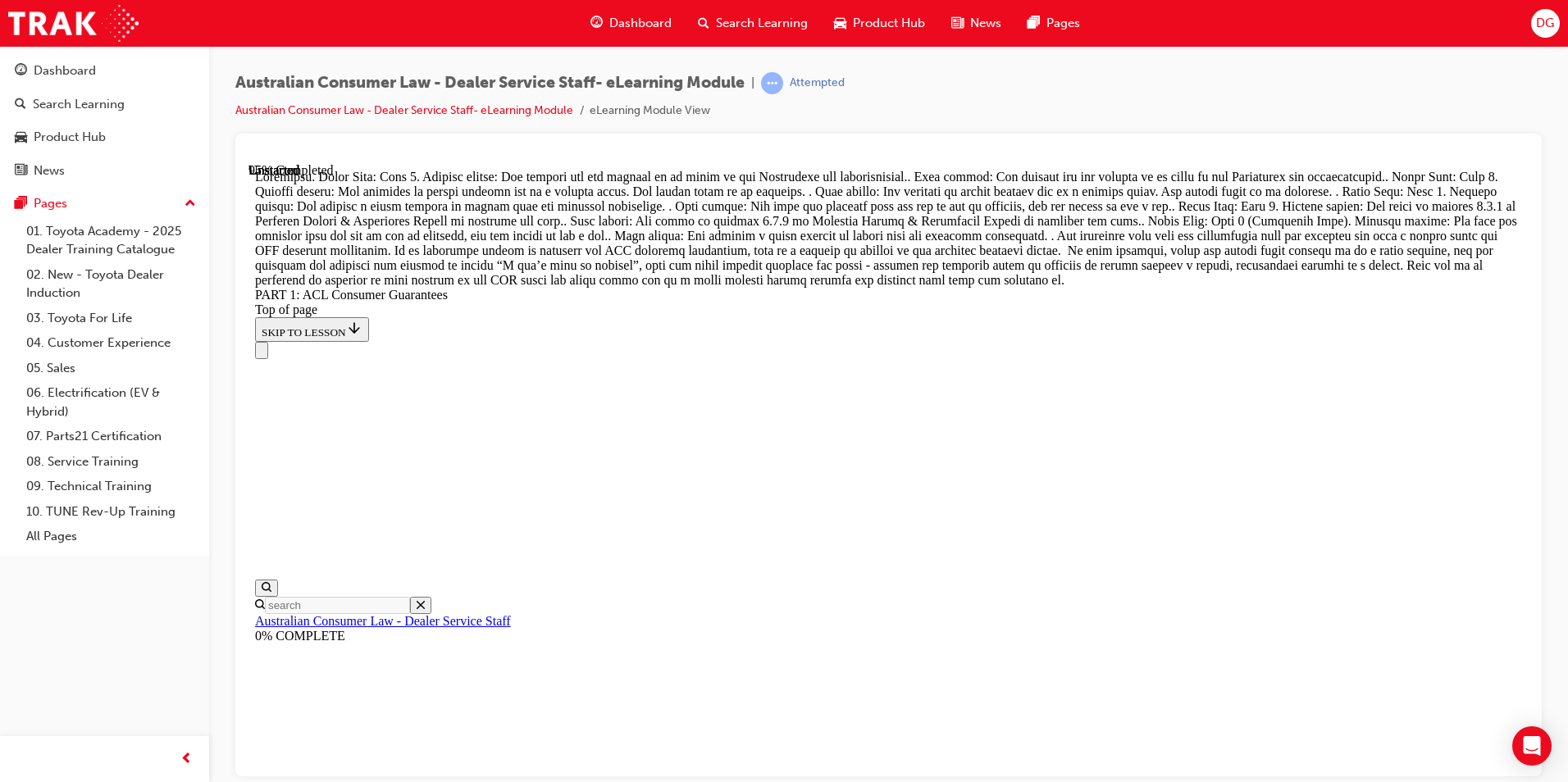
drag, startPoint x: 922, startPoint y: 514, endPoint x: 1221, endPoint y: 329, distance: 351.6
drag, startPoint x: 841, startPoint y: 514, endPoint x: 1125, endPoint y: 422, distance: 298.5
drag, startPoint x: 841, startPoint y: 616, endPoint x: 1134, endPoint y: 413, distance: 356.5
drag, startPoint x: 919, startPoint y: 529, endPoint x: 1202, endPoint y: 531, distance: 283.0
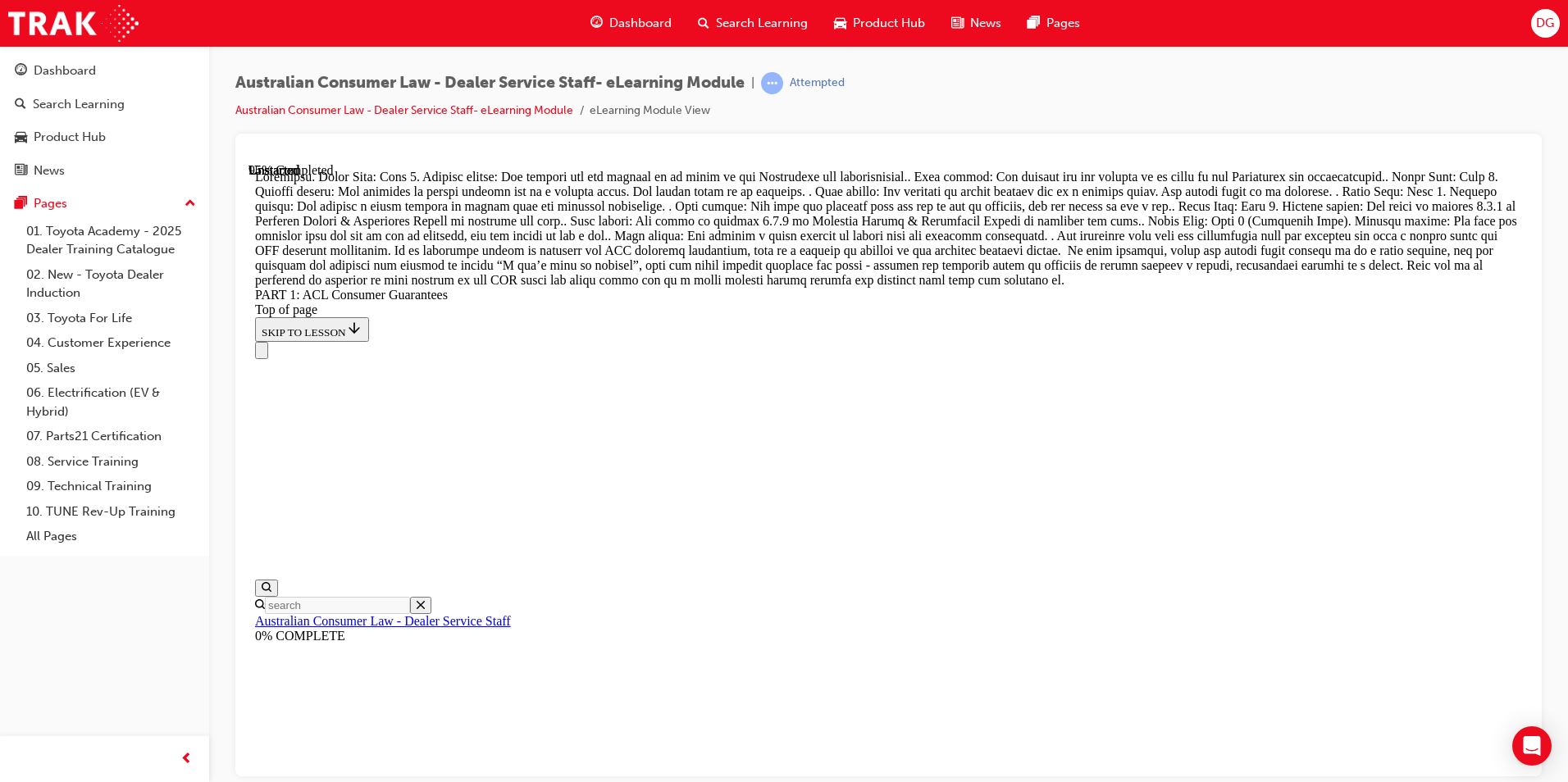
drag, startPoint x: 845, startPoint y: 628, endPoint x: 1120, endPoint y: 629, distance: 275.0
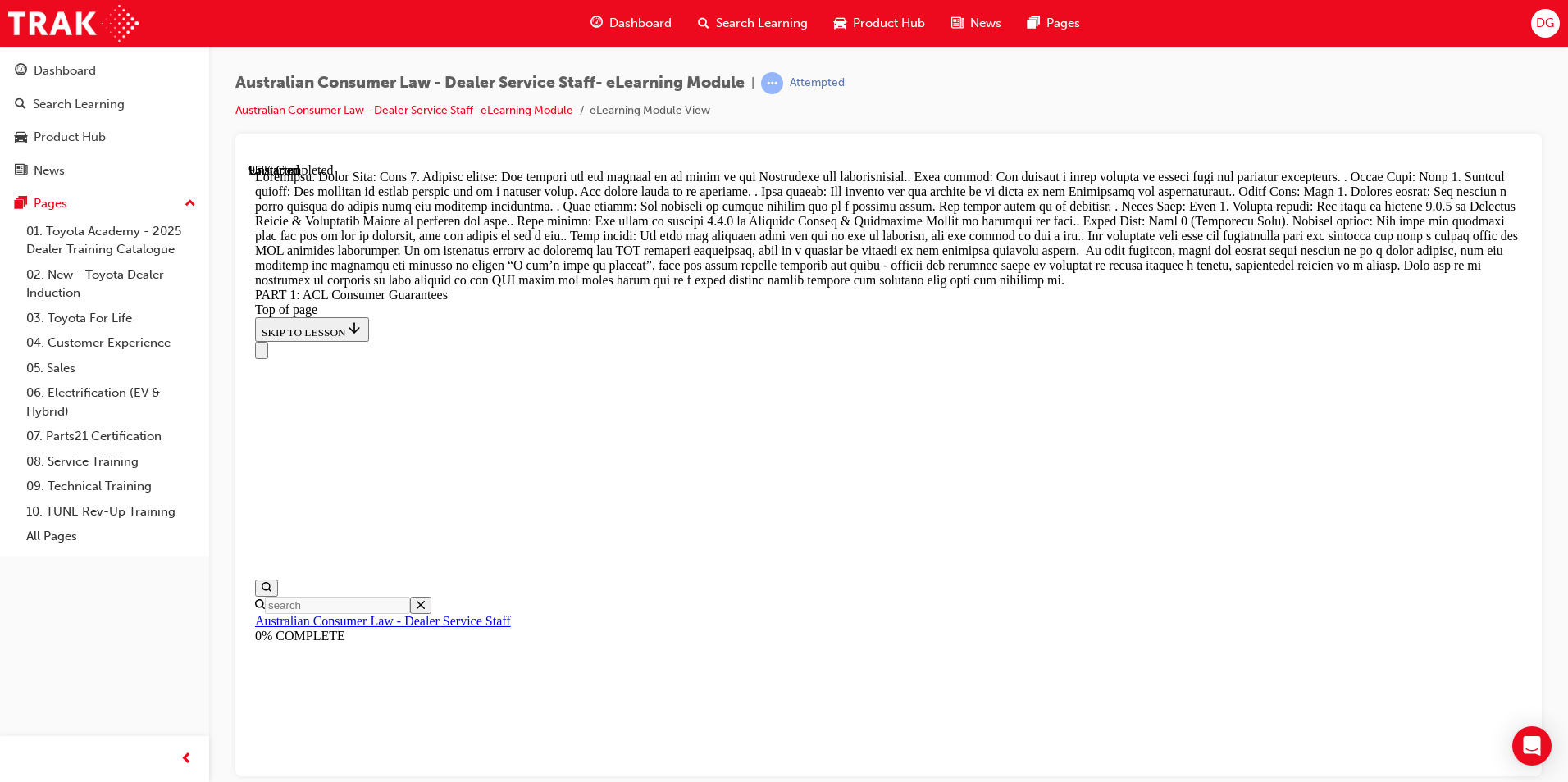
click at [1120, 106] on div "Australian Consumer Law - Dealer Service Staff- eLearning Module | Attempted Au…" at bounding box center [888, 103] width 1306 height 61
drag, startPoint x: 901, startPoint y: 404, endPoint x: 1187, endPoint y: 315, distance: 299.5
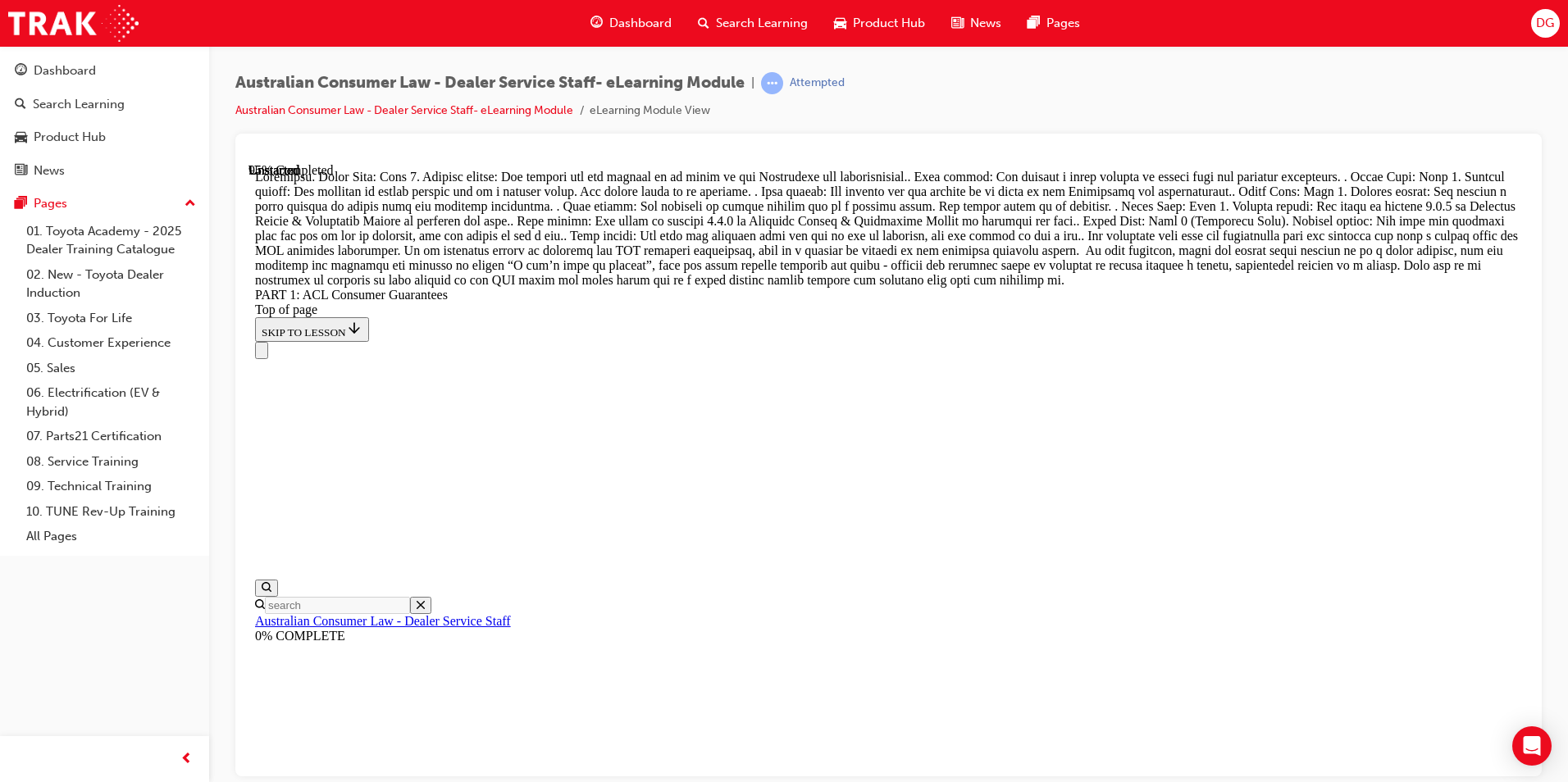
drag, startPoint x: 900, startPoint y: 699, endPoint x: 1185, endPoint y: 417, distance: 400.9
drag, startPoint x: 872, startPoint y: 702, endPoint x: 1159, endPoint y: 507, distance: 347.0
drag, startPoint x: 901, startPoint y: 700, endPoint x: 1183, endPoint y: 606, distance: 297.3
drag, startPoint x: 916, startPoint y: 689, endPoint x: 1194, endPoint y: 694, distance: 278.0
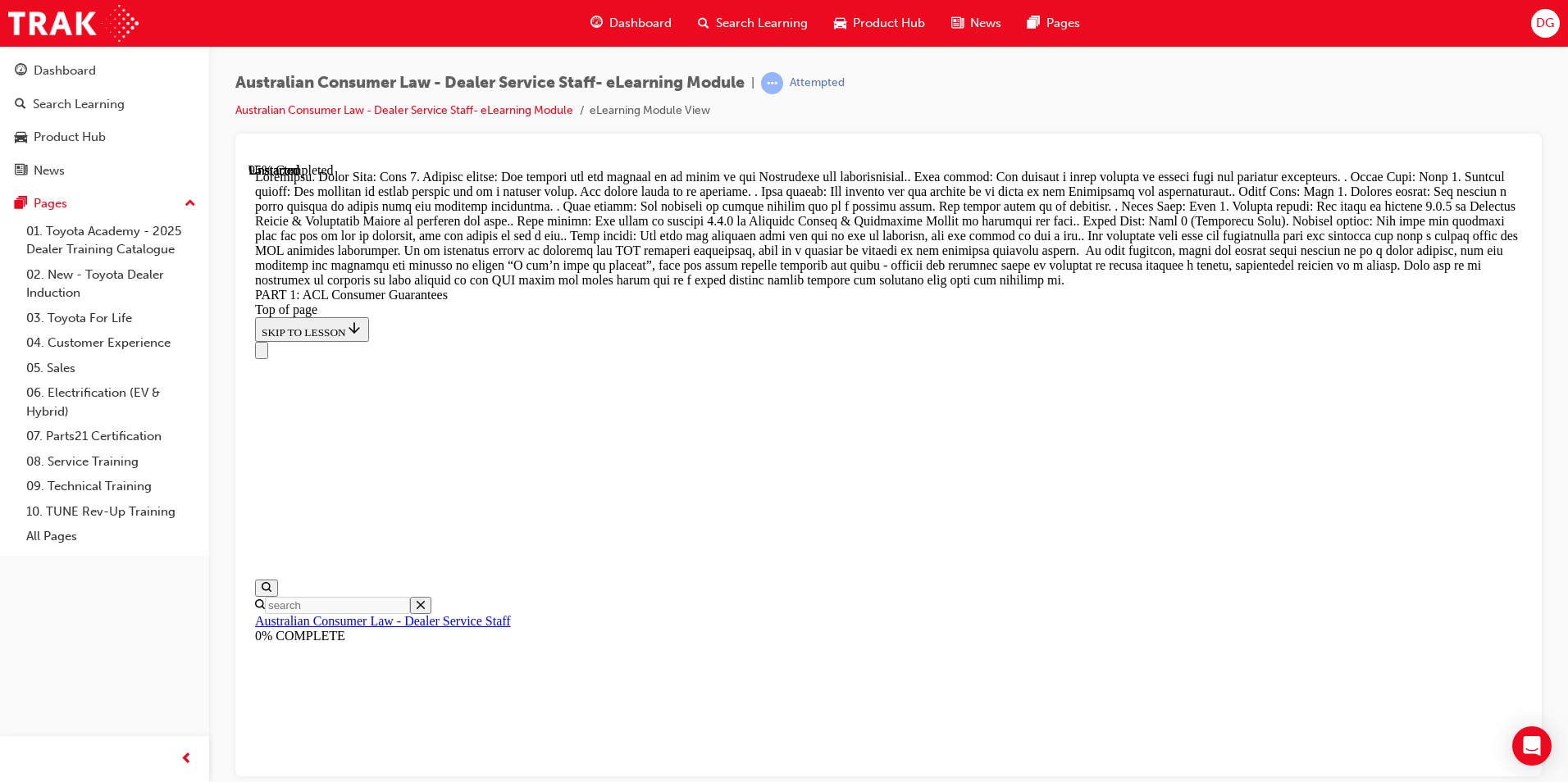
scroll to position [17506, 0]
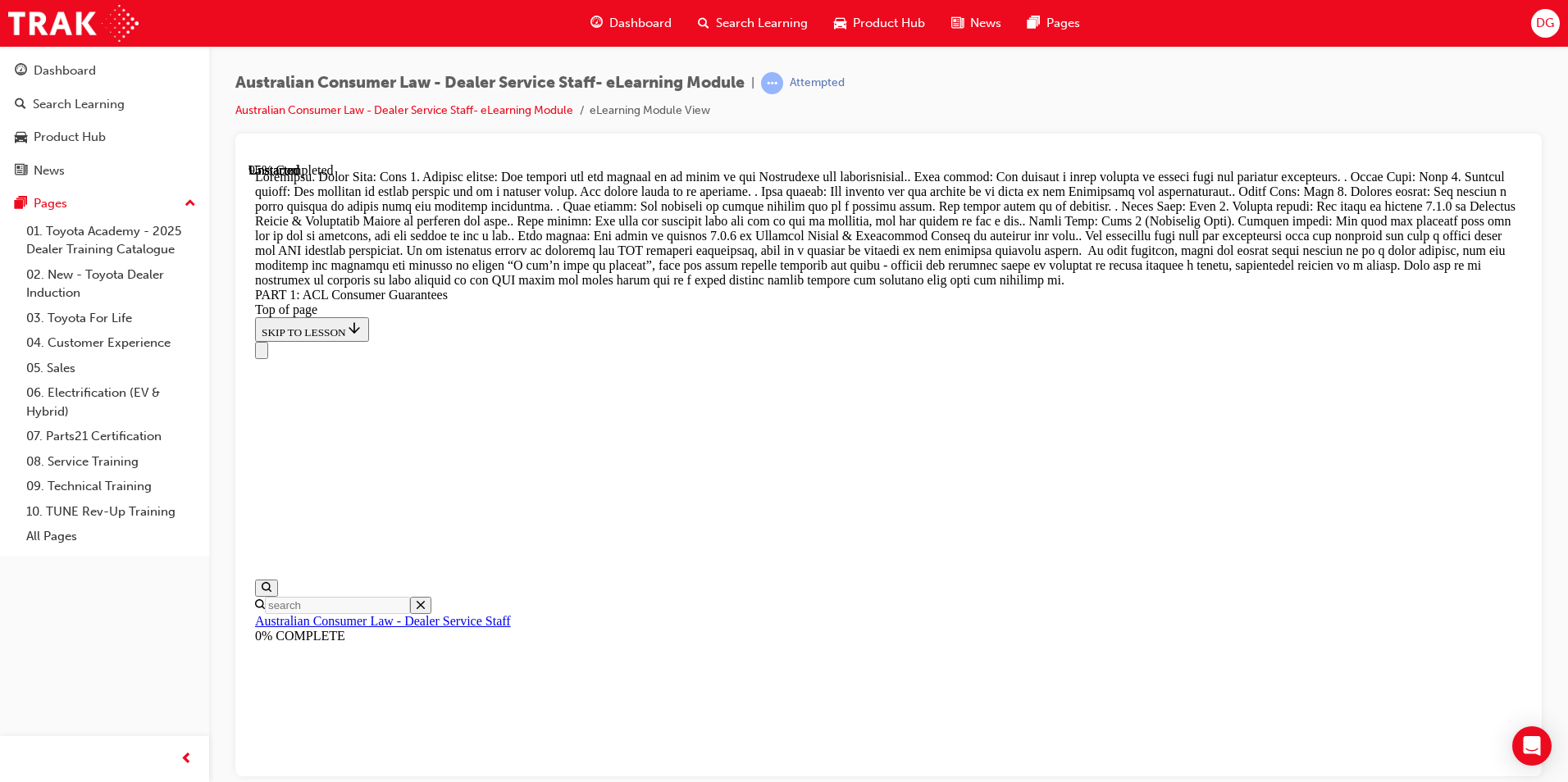
drag, startPoint x: 902, startPoint y: 691, endPoint x: 1195, endPoint y: 315, distance: 476.7
drag, startPoint x: 857, startPoint y: 606, endPoint x: 1144, endPoint y: 324, distance: 402.4
drag, startPoint x: 841, startPoint y: 606, endPoint x: 1146, endPoint y: 409, distance: 363.1
drag, startPoint x: 833, startPoint y: 610, endPoint x: 1099, endPoint y: 509, distance: 284.5
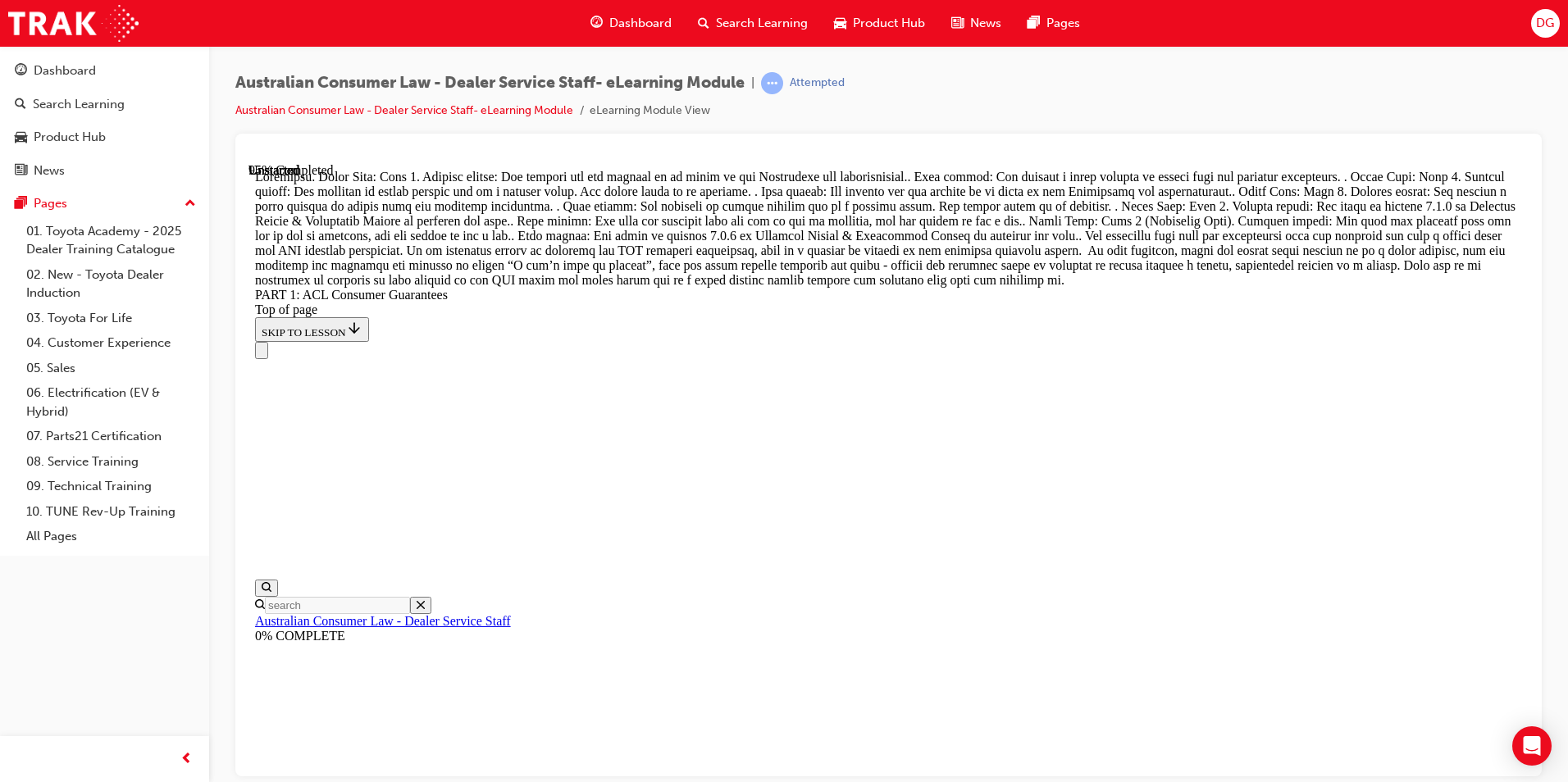
drag, startPoint x: 837, startPoint y: 538, endPoint x: 1019, endPoint y: 534, distance: 182.0
drag, startPoint x: 841, startPoint y: 619, endPoint x: 1078, endPoint y: 616, distance: 237.0
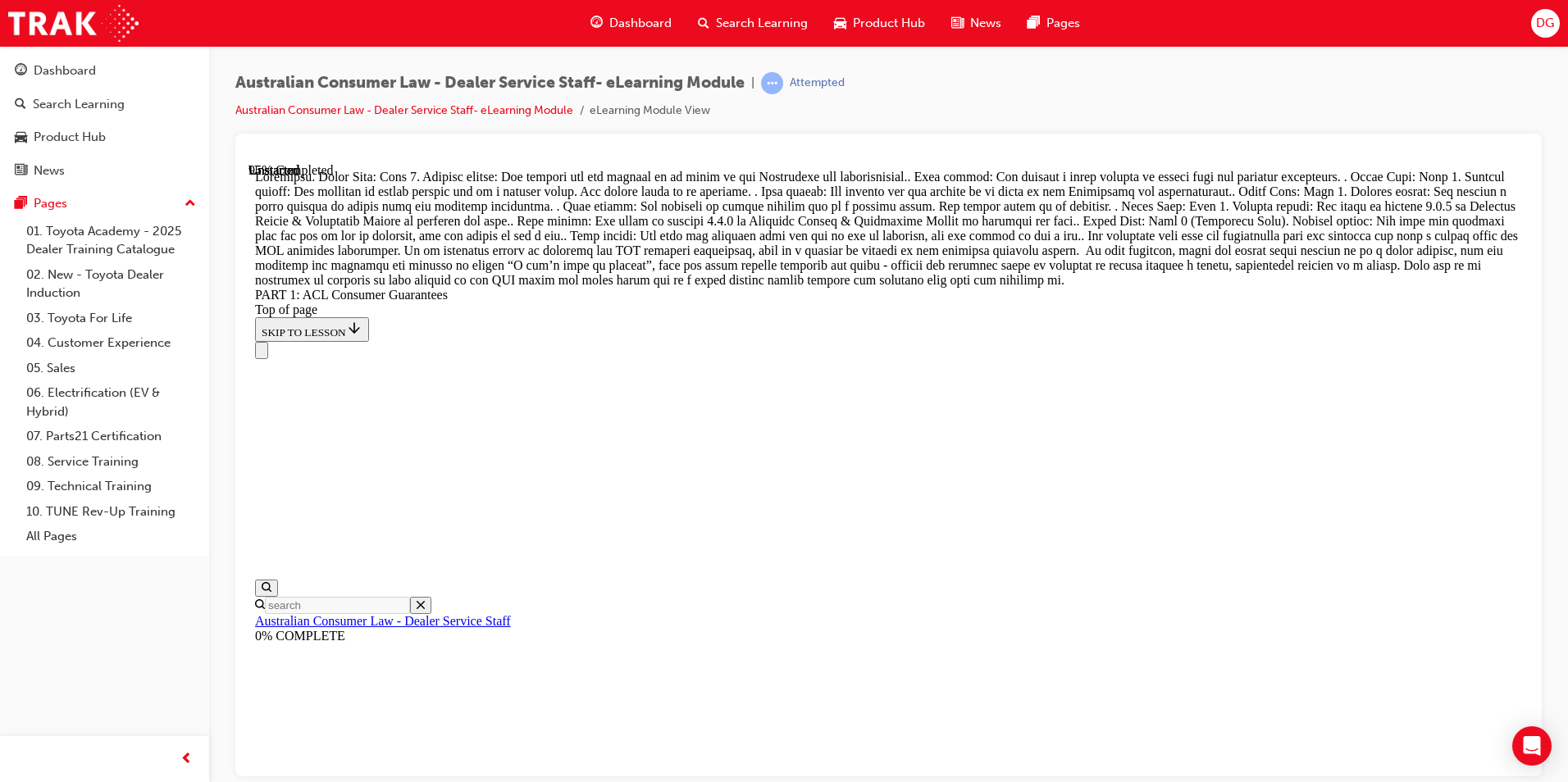
scroll to position [17917, 0]
drag, startPoint x: 835, startPoint y: 403, endPoint x: 1112, endPoint y: 302, distance: 294.8
drag, startPoint x: 881, startPoint y: 619, endPoint x: 1159, endPoint y: 427, distance: 337.9
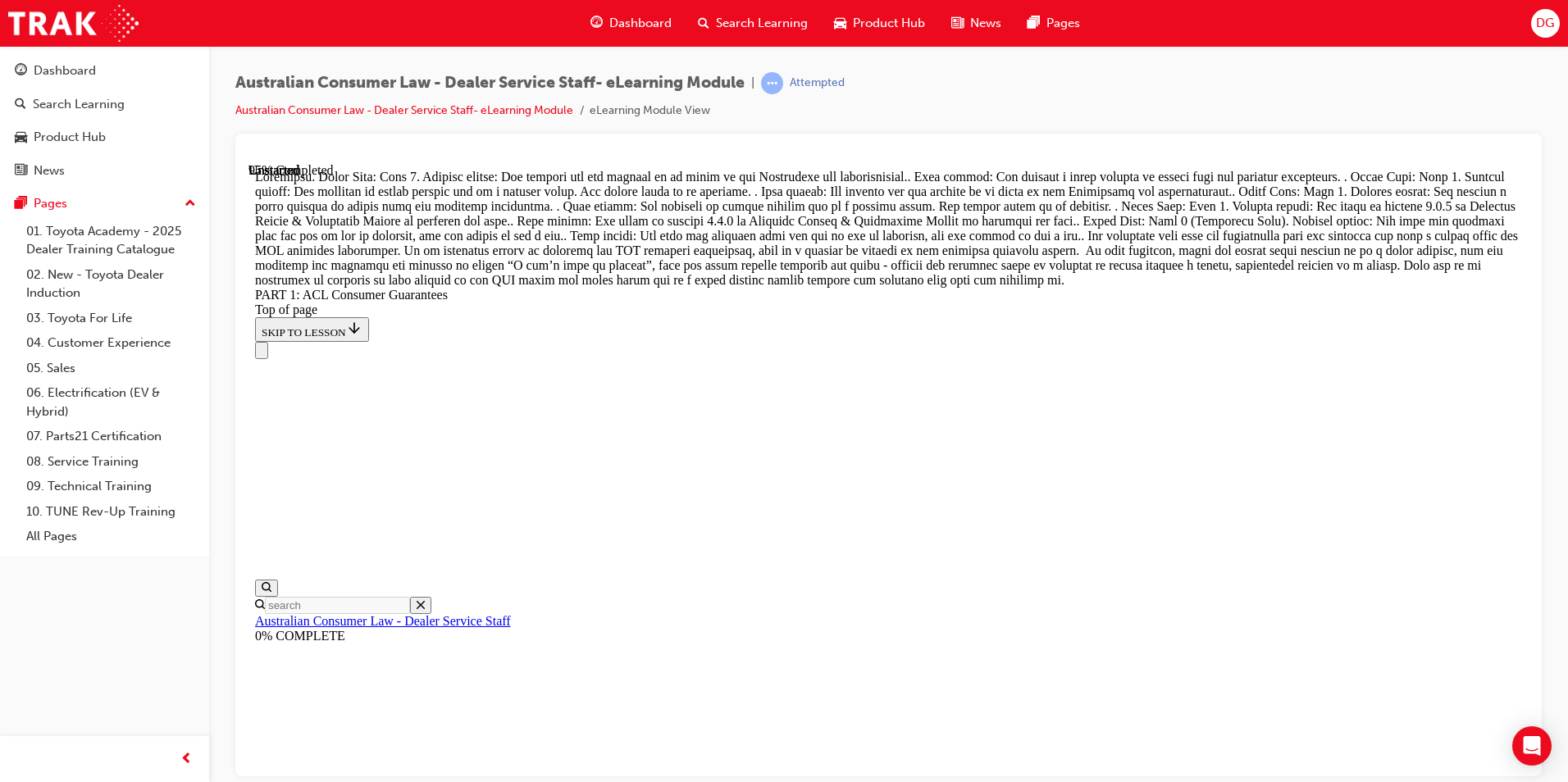
drag, startPoint x: 882, startPoint y: 508, endPoint x: 1166, endPoint y: 504, distance: 284.0
drag, startPoint x: 881, startPoint y: 611, endPoint x: 1158, endPoint y: 606, distance: 277.0
drag, startPoint x: 852, startPoint y: 710, endPoint x: 1157, endPoint y: 703, distance: 305.1
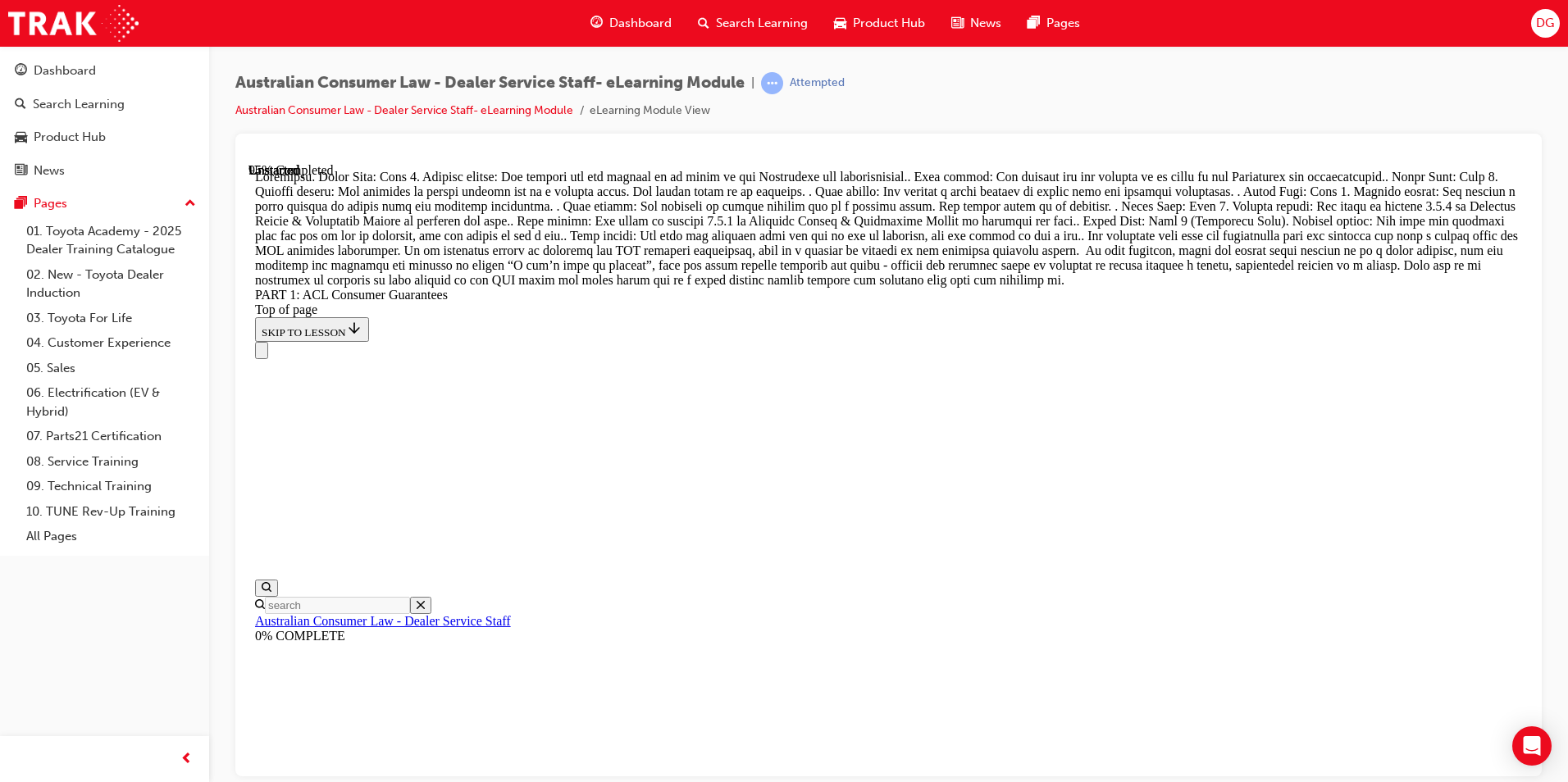
scroll to position [17342, 0]
drag, startPoint x: 828, startPoint y: 321, endPoint x: 1084, endPoint y: 317, distance: 256.0
drag, startPoint x: 854, startPoint y: 400, endPoint x: 1159, endPoint y: 599, distance: 364.2
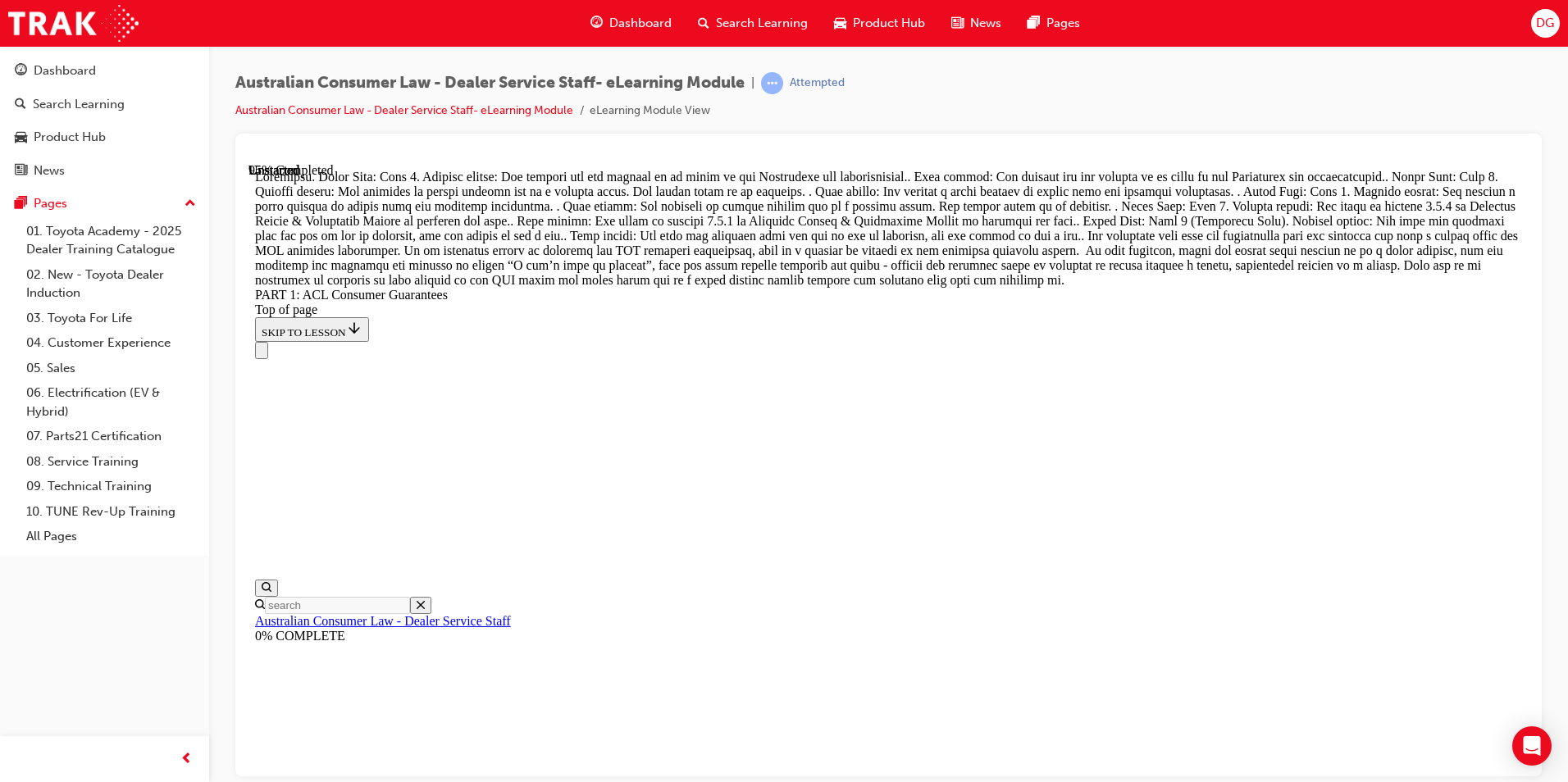
drag, startPoint x: 854, startPoint y: 405, endPoint x: 908, endPoint y: 649, distance: 249.9
drag, startPoint x: 858, startPoint y: 359, endPoint x: 1141, endPoint y: 646, distance: 403.1
drag, startPoint x: 800, startPoint y: 534, endPoint x: 1098, endPoint y: 529, distance: 298.0
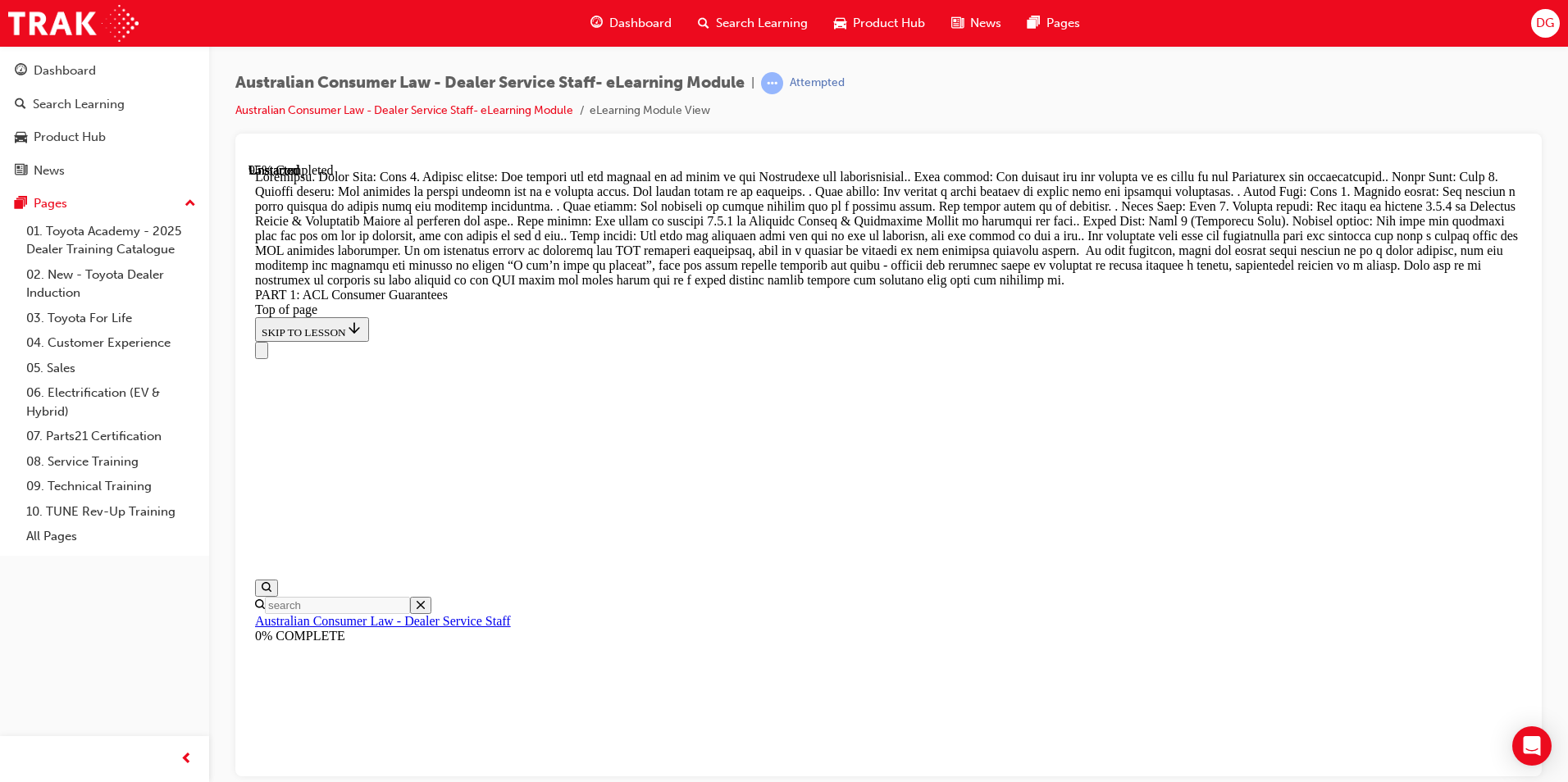
drag, startPoint x: 839, startPoint y: 431, endPoint x: 1133, endPoint y: 440, distance: 294.1
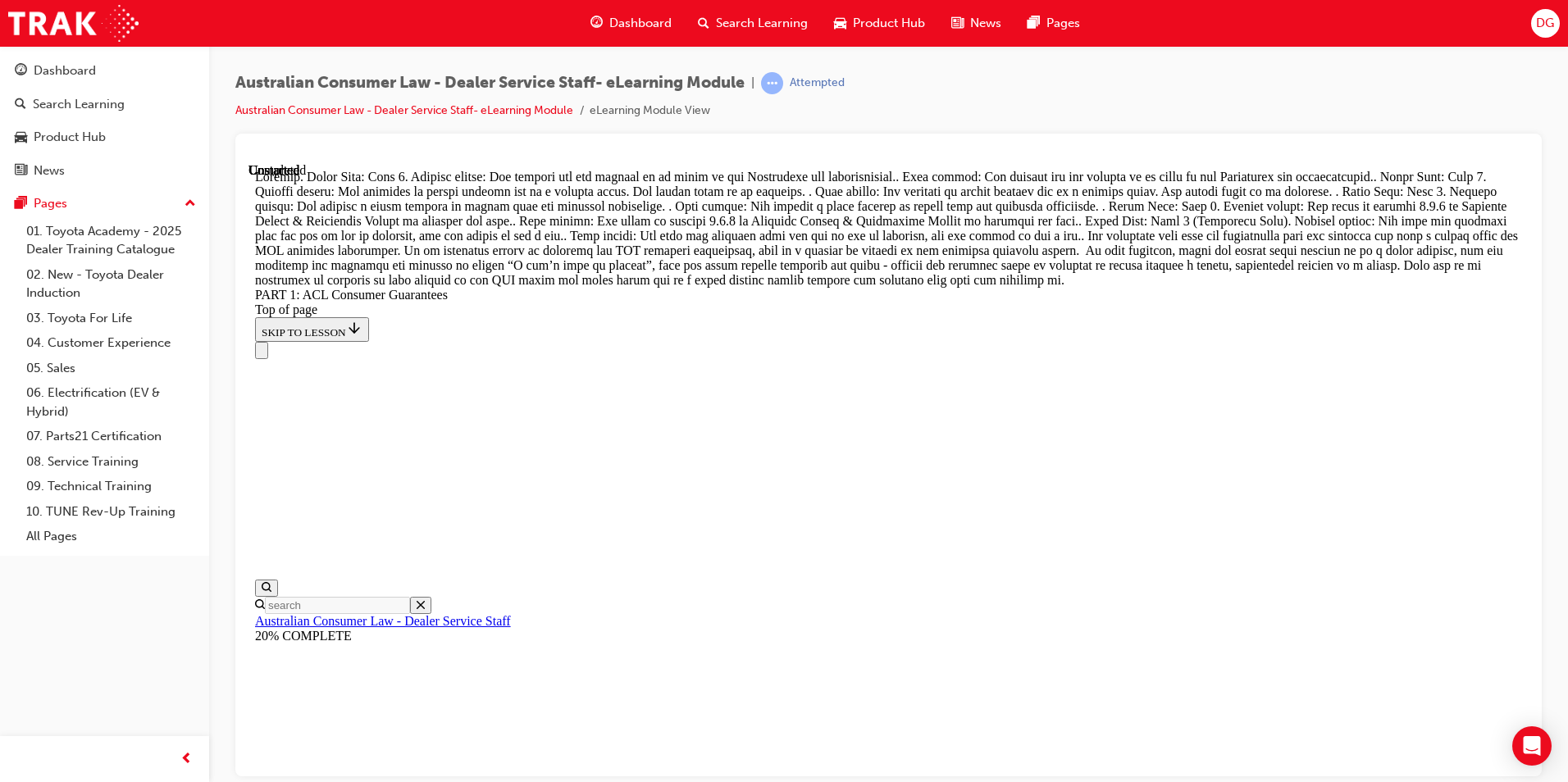
scroll to position [18830, 0]
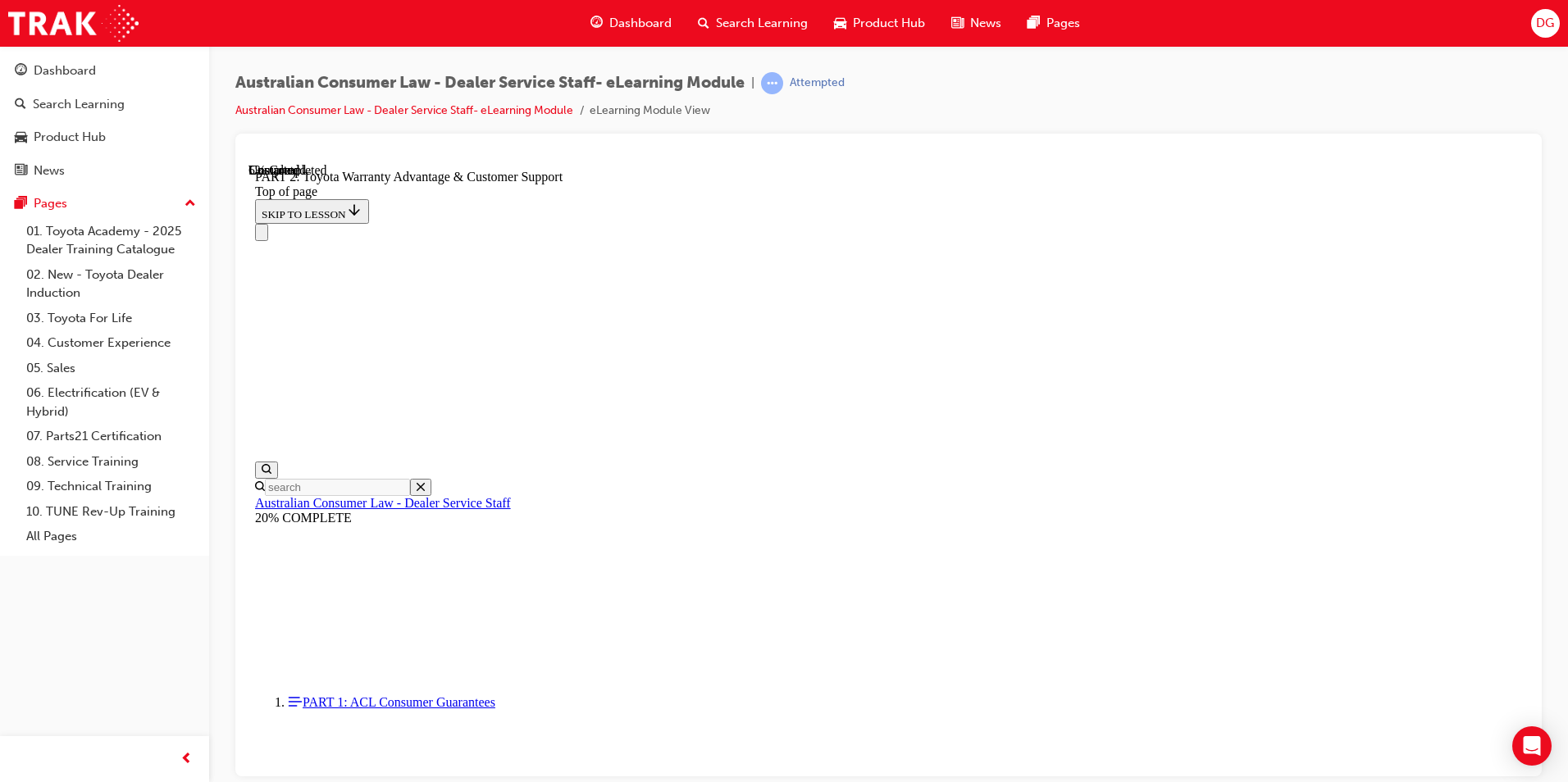
scroll to position [1117, 0]
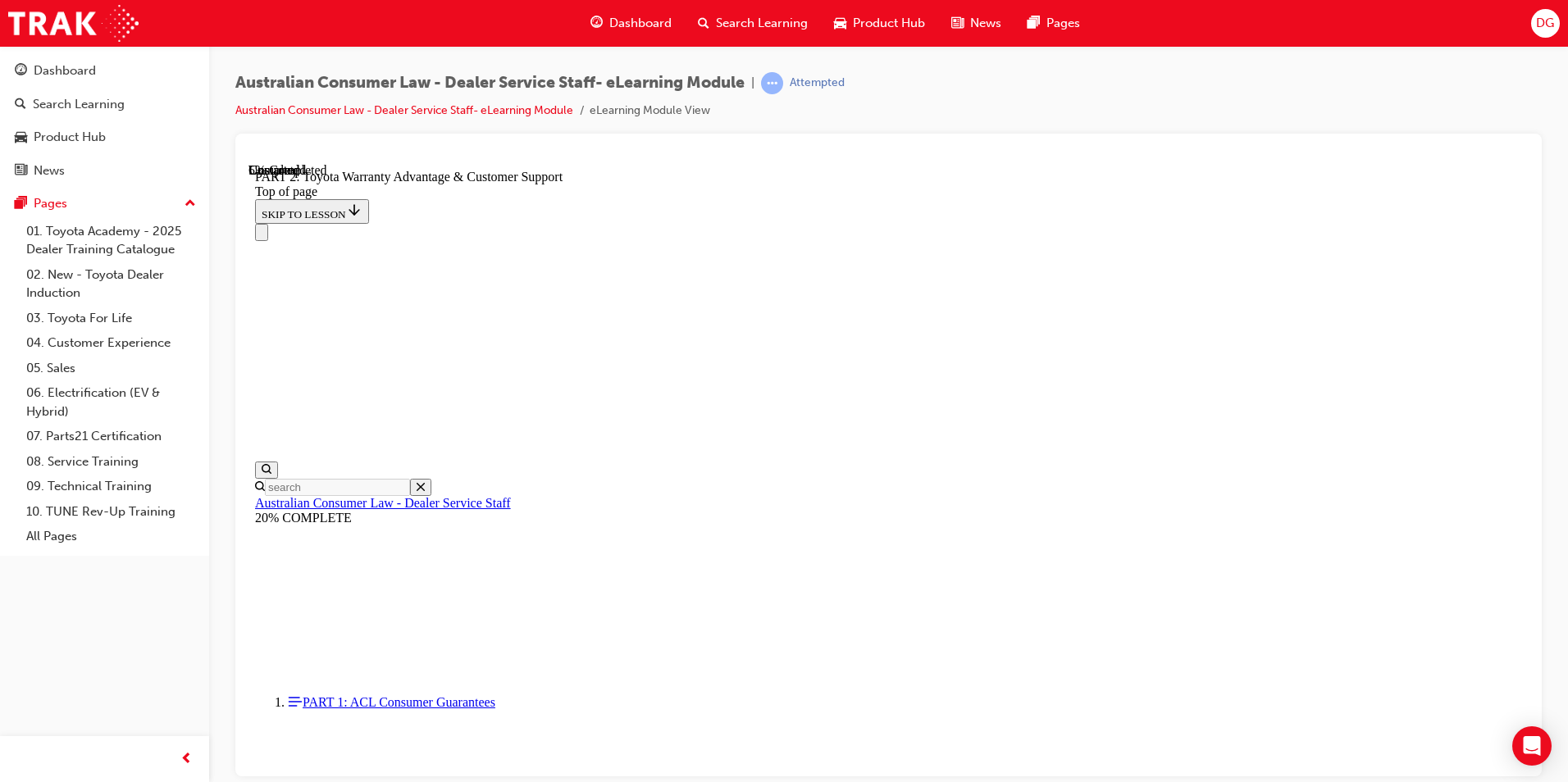
click button "CONTINUE"
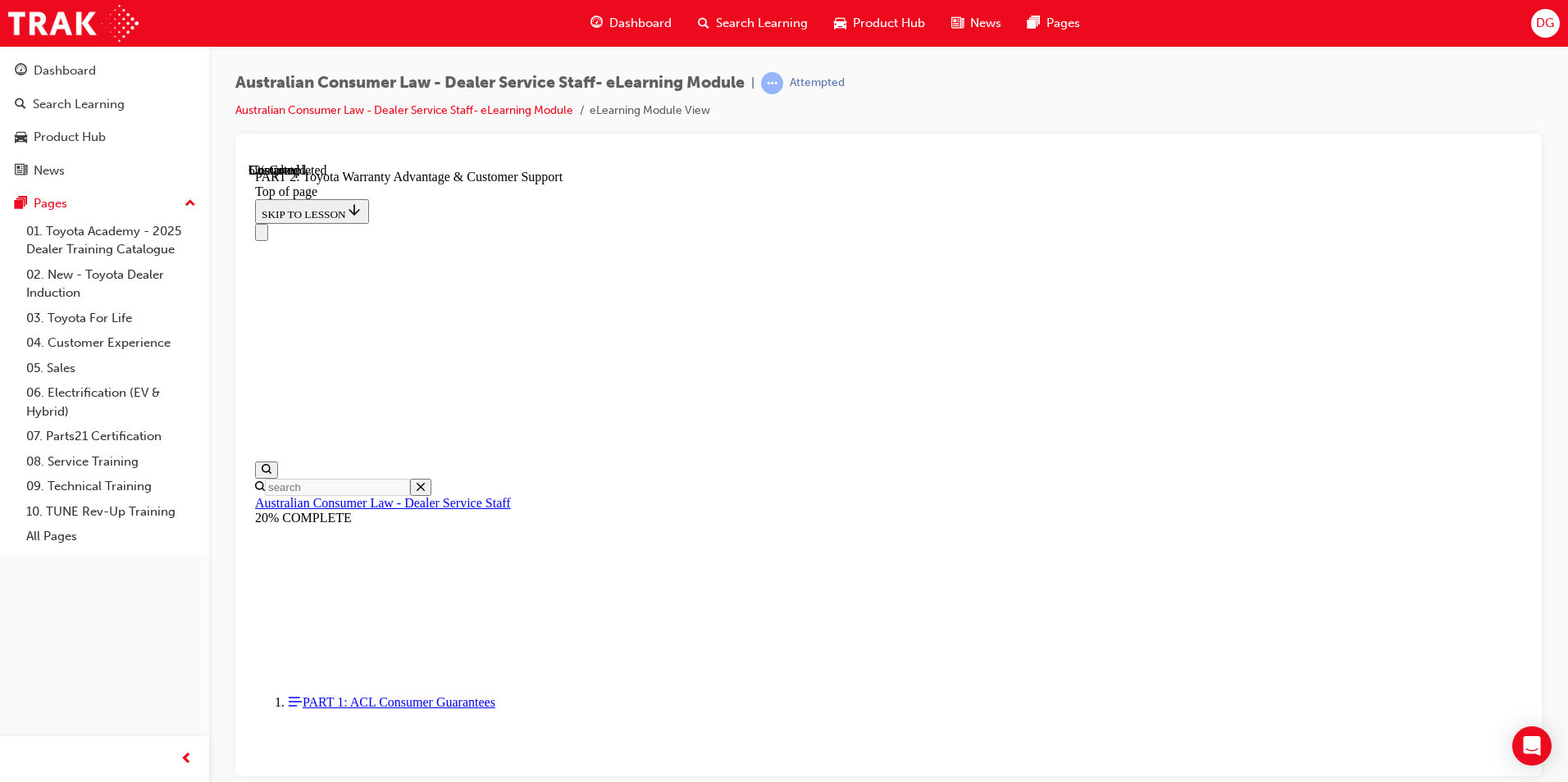
click button "CONTINUE"
